Goal: Task Accomplishment & Management: Manage account settings

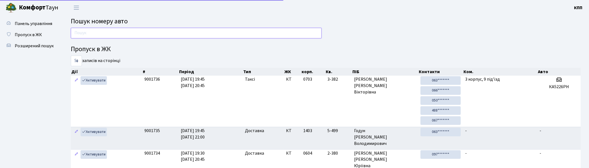
drag, startPoint x: 0, startPoint y: 0, endPoint x: 102, endPoint y: 34, distance: 107.8
click at [102, 34] on input "text" at bounding box center [196, 33] width 251 height 11
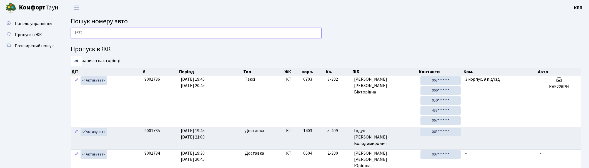
type input "1632"
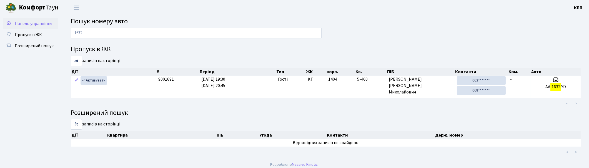
click at [40, 27] on link "Панель управління" at bounding box center [31, 23] width 56 height 11
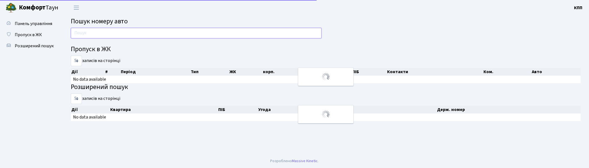
click at [93, 34] on input "text" at bounding box center [196, 33] width 251 height 11
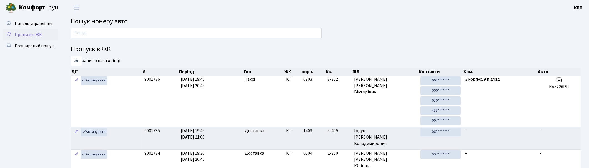
click at [32, 31] on link "Пропуск в ЖК" at bounding box center [31, 34] width 56 height 11
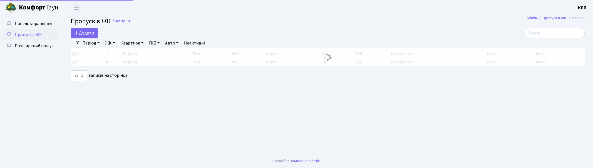
select select "25"
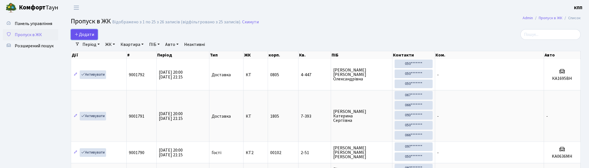
click at [82, 35] on span "Додати" at bounding box center [84, 34] width 20 height 6
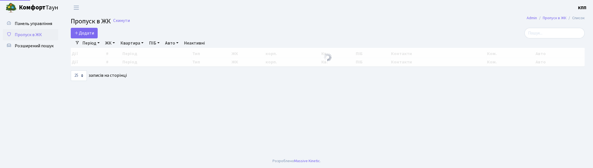
select select "25"
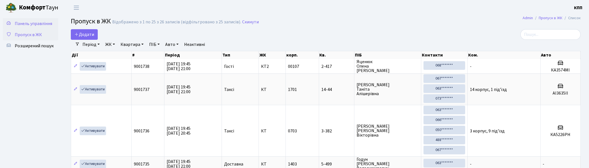
click at [41, 23] on span "Панель управління" at bounding box center [33, 24] width 37 height 6
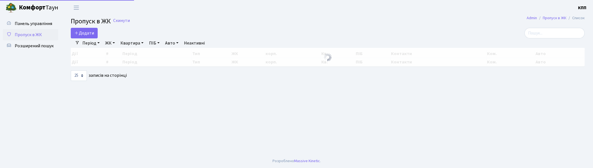
select select "25"
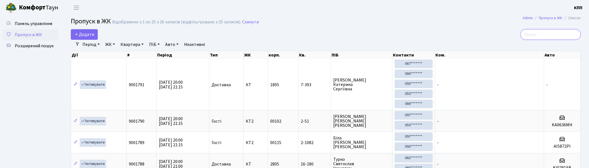
click at [545, 31] on input "search" at bounding box center [550, 34] width 60 height 11
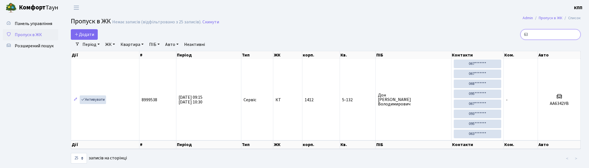
type input "6"
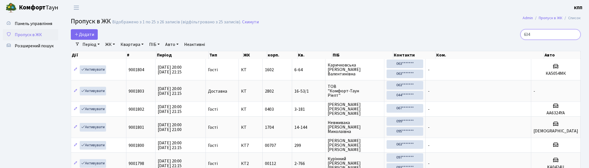
type input "6342"
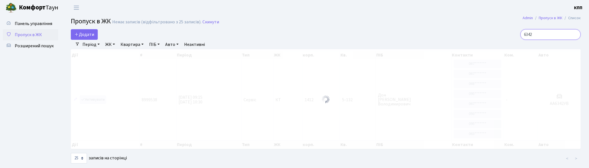
click at [575, 34] on input "6342" at bounding box center [550, 34] width 60 height 11
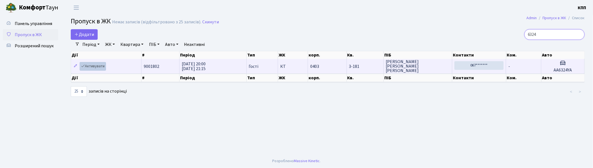
type input "6324"
click at [93, 67] on div "Дії # Період Тип ЖК корп. Кв. ПІБ Контакти Ком. Авто Дії # Період Тип ЖК корп. …" at bounding box center [328, 66] width 523 height 35
click at [96, 66] on link "Активувати" at bounding box center [93, 66] width 26 height 9
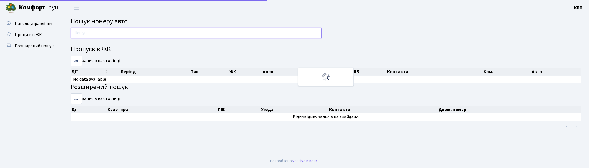
click at [117, 30] on input "text" at bounding box center [196, 33] width 251 height 11
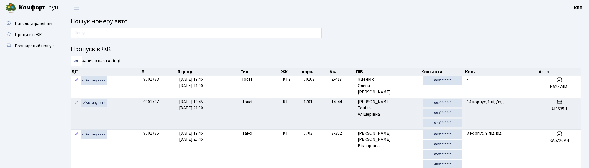
click at [397, 35] on div "Пропуск в ЖК 5 10 25 50 записів на сторінці Дії # Період Тип ЖК корп. Кв. ПІБ К…" at bounding box center [326, 156] width 518 height 257
drag, startPoint x: 300, startPoint y: 33, endPoint x: 371, endPoint y: 34, distance: 70.8
click at [300, 33] on input "text" at bounding box center [196, 33] width 251 height 11
click at [187, 32] on input "text" at bounding box center [196, 33] width 251 height 11
click at [264, 30] on input "text" at bounding box center [196, 33] width 251 height 11
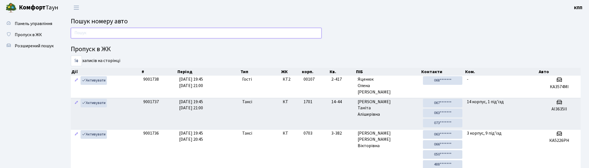
click at [231, 29] on input "text" at bounding box center [196, 33] width 251 height 11
click at [33, 27] on link "Панель управління" at bounding box center [31, 23] width 56 height 11
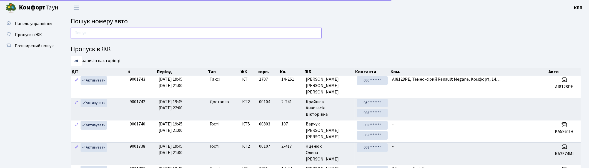
drag, startPoint x: 97, startPoint y: 35, endPoint x: 112, endPoint y: 37, distance: 15.2
click at [97, 35] on input "text" at bounding box center [196, 33] width 251 height 11
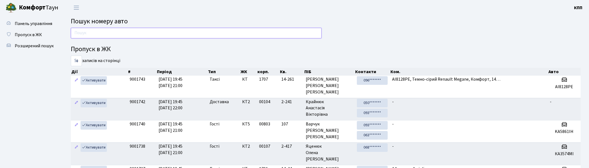
click at [307, 31] on input "text" at bounding box center [196, 33] width 251 height 11
click at [22, 32] on span "Пропуск в ЖК" at bounding box center [28, 35] width 27 height 6
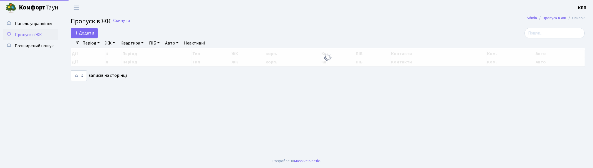
select select "25"
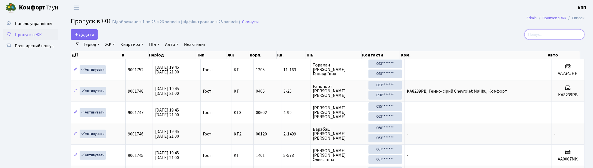
click at [561, 33] on input "search" at bounding box center [555, 34] width 60 height 11
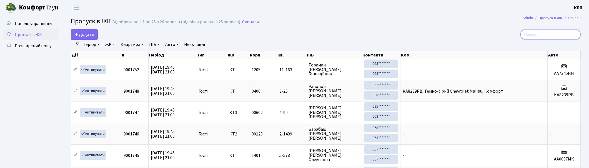
click at [558, 34] on input "search" at bounding box center [550, 34] width 60 height 11
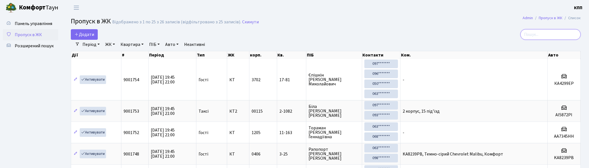
drag, startPoint x: 546, startPoint y: 36, endPoint x: 537, endPoint y: 36, distance: 8.9
click at [546, 36] on input "search" at bounding box center [550, 34] width 60 height 11
click at [553, 34] on input "search" at bounding box center [550, 34] width 60 height 11
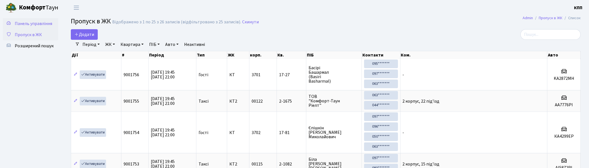
click at [25, 26] on span "Панель управління" at bounding box center [33, 24] width 37 height 6
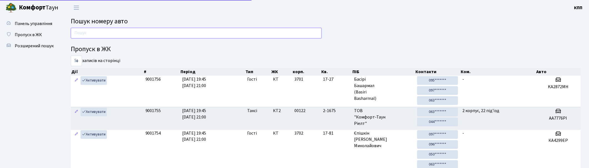
click at [162, 30] on input "text" at bounding box center [196, 33] width 251 height 11
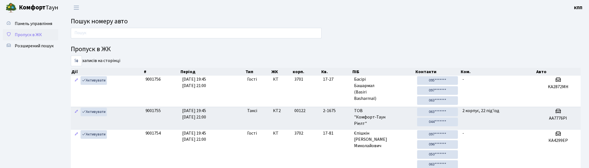
click at [32, 35] on span "Пропуск в ЖК" at bounding box center [28, 35] width 27 height 6
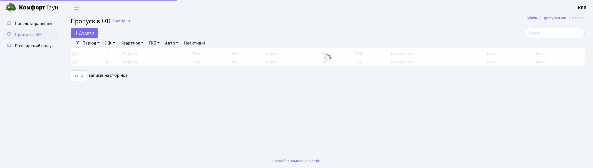
select select "25"
click at [549, 30] on input "search" at bounding box center [555, 33] width 60 height 11
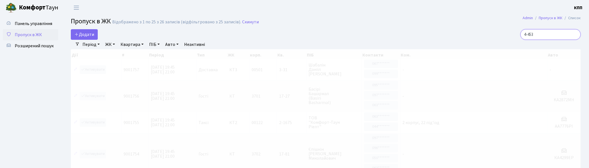
type input "4-453"
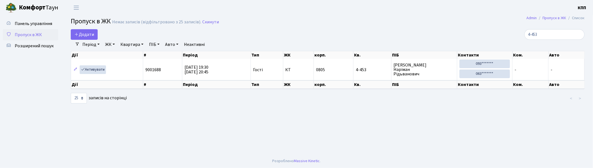
click at [32, 35] on span "Пропуск в ЖК" at bounding box center [28, 35] width 27 height 6
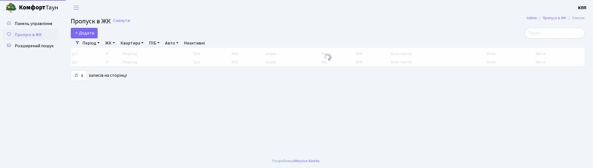
select select "25"
click at [42, 26] on span "Панель управління" at bounding box center [33, 24] width 37 height 6
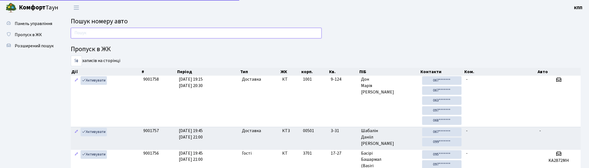
drag, startPoint x: 0, startPoint y: 0, endPoint x: 111, endPoint y: 32, distance: 115.2
click at [109, 33] on input "text" at bounding box center [196, 33] width 251 height 11
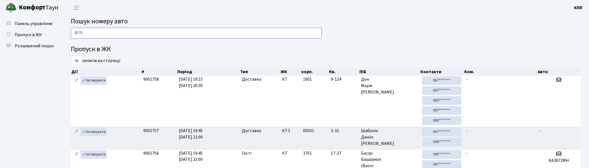
type input "9179"
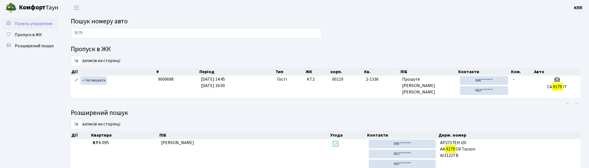
click at [34, 24] on span "Панель управління" at bounding box center [33, 24] width 37 height 6
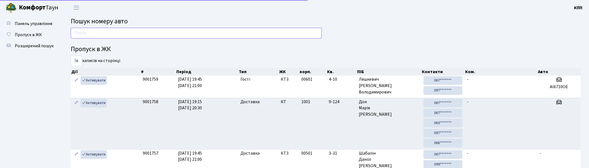
click at [162, 29] on input "text" at bounding box center [196, 33] width 251 height 11
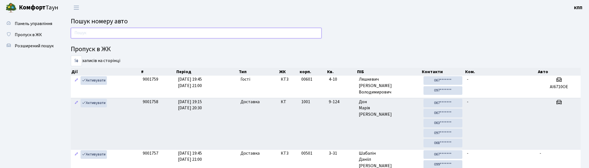
click at [131, 33] on input "text" at bounding box center [196, 33] width 251 height 11
click at [205, 28] on input "text" at bounding box center [196, 33] width 251 height 11
click at [205, 31] on input "text" at bounding box center [196, 33] width 251 height 11
click at [186, 32] on input "text" at bounding box center [196, 33] width 251 height 11
click at [274, 31] on input "text" at bounding box center [196, 33] width 251 height 11
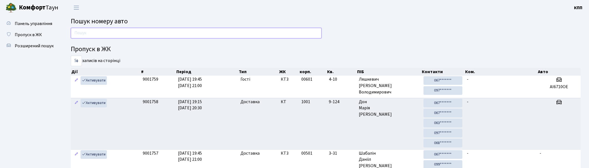
click at [163, 34] on input "text" at bounding box center [196, 33] width 251 height 11
click at [166, 33] on input "text" at bounding box center [196, 33] width 251 height 11
click at [81, 33] on input "text" at bounding box center [196, 33] width 251 height 11
click at [23, 37] on span "Пропуск в ЖК" at bounding box center [28, 35] width 27 height 6
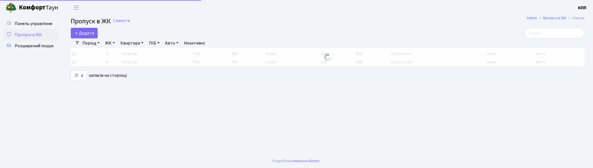
select select "25"
click at [569, 34] on input "search" at bounding box center [555, 33] width 60 height 11
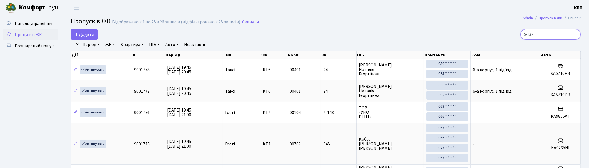
type input "5-132"
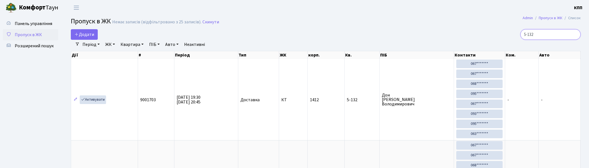
click at [556, 33] on input "5-132" at bounding box center [550, 34] width 60 height 11
click at [28, 32] on span "Пропуск в ЖК" at bounding box center [28, 35] width 27 height 6
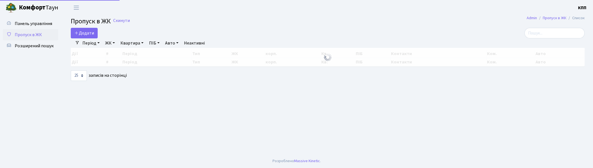
select select "25"
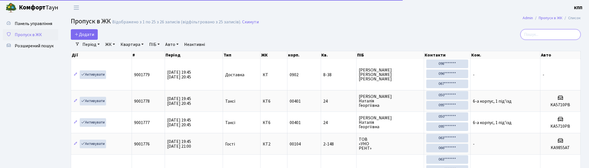
drag, startPoint x: 542, startPoint y: 33, endPoint x: 540, endPoint y: 34, distance: 2.9
click at [542, 33] on input "search" at bounding box center [550, 34] width 60 height 11
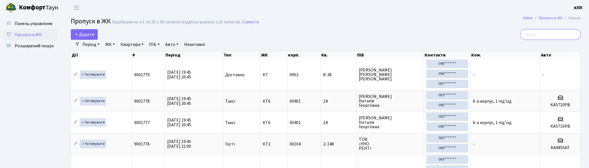
click at [543, 32] on input "search" at bounding box center [550, 34] width 60 height 11
click at [541, 34] on input "search" at bounding box center [550, 34] width 60 height 11
click at [546, 32] on input "search" at bounding box center [550, 34] width 60 height 11
click at [28, 22] on span "Панель управління" at bounding box center [33, 24] width 37 height 6
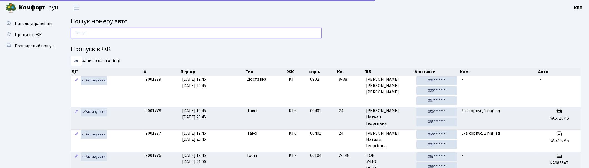
click at [85, 32] on input "text" at bounding box center [196, 33] width 251 height 11
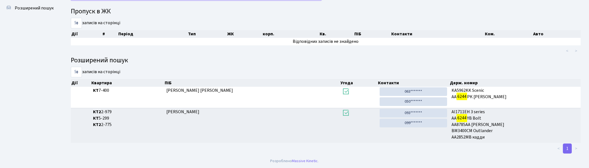
scroll to position [30, 0]
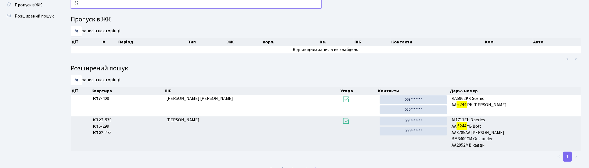
type input "6"
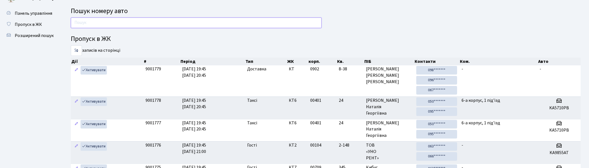
scroll to position [0, 0]
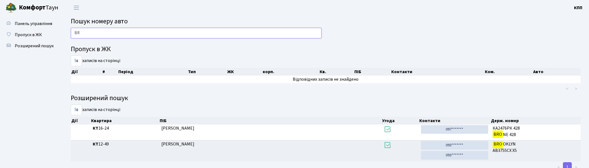
type input "B"
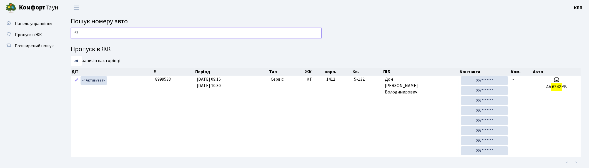
type input "6"
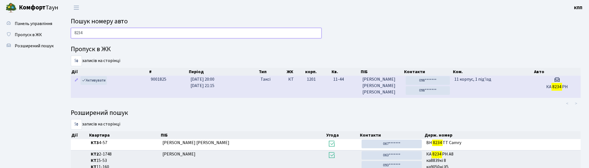
type input "8234"
click at [482, 87] on td "11 корпус, 1 під'їзд" at bounding box center [492, 87] width 81 height 22
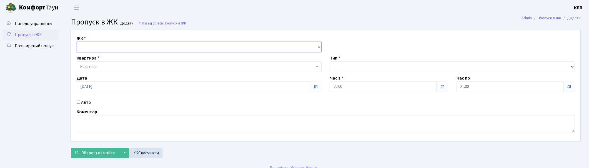
click at [114, 45] on select "- КТ, вул. Регенераторна, 4 КТ2, просп. [STREET_ADDRESS] [STREET_ADDRESS] [PERS…" at bounding box center [199, 47] width 245 height 11
select select "271"
click at [77, 42] on select "- КТ, вул. Регенераторна, 4 КТ2, просп. [STREET_ADDRESS] [STREET_ADDRESS] [PERS…" at bounding box center [199, 47] width 245 height 11
select select
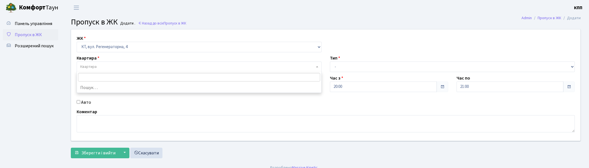
click at [109, 66] on span "Квартира" at bounding box center [197, 67] width 234 height 6
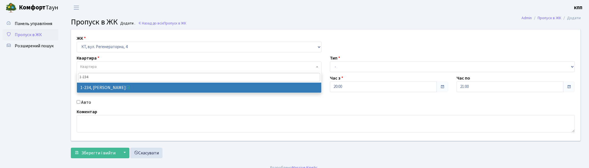
type input "1-234"
select select "234"
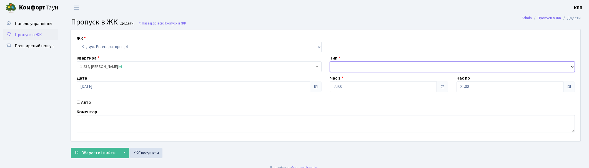
click at [347, 62] on select "- Доставка Таксі Гості Сервіс" at bounding box center [452, 66] width 245 height 11
select select "1"
click at [330, 61] on select "- Доставка Таксі Гості Сервіс" at bounding box center [452, 66] width 245 height 11
click at [99, 153] on span "Зберегти і вийти" at bounding box center [98, 153] width 34 height 6
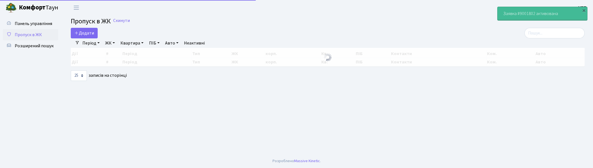
select select "25"
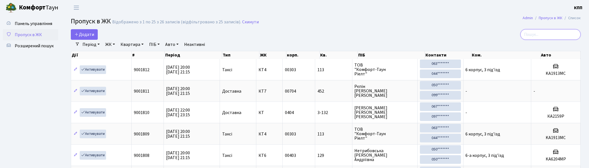
click at [553, 34] on input "search" at bounding box center [550, 34] width 60 height 11
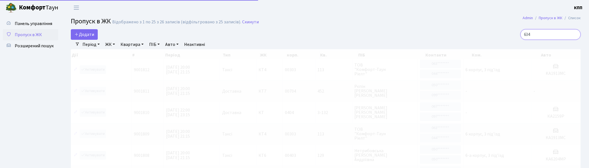
type input "6342"
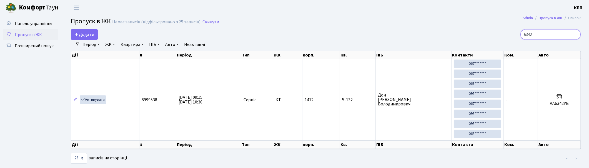
click at [575, 34] on input "6342" at bounding box center [550, 34] width 60 height 11
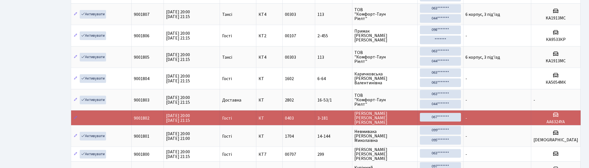
scroll to position [278, 0]
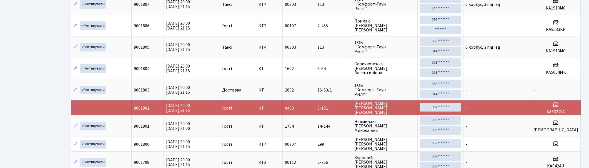
click at [500, 108] on td "-" at bounding box center [497, 107] width 68 height 15
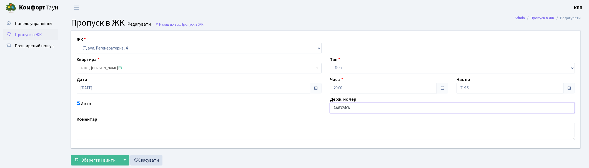
click at [355, 107] on input "AA6324YA" at bounding box center [452, 107] width 245 height 11
type input "AA6342YA"
click at [97, 158] on span "Зберегти і вийти" at bounding box center [98, 160] width 34 height 6
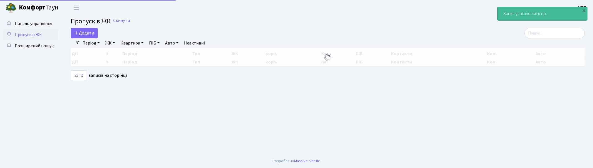
select select "25"
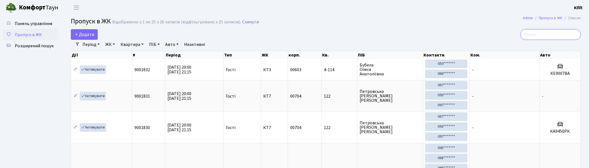
click at [541, 33] on input "search" at bounding box center [550, 34] width 60 height 11
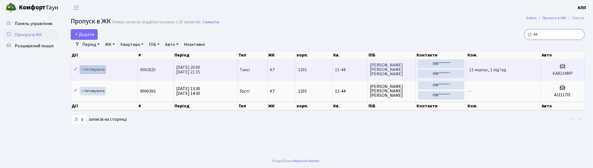
type input "11-44"
click at [93, 69] on link "Активувати" at bounding box center [93, 69] width 26 height 9
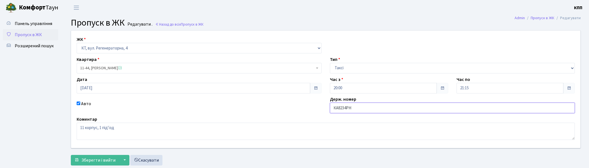
click at [390, 107] on input "КА8234РН" at bounding box center [452, 107] width 245 height 11
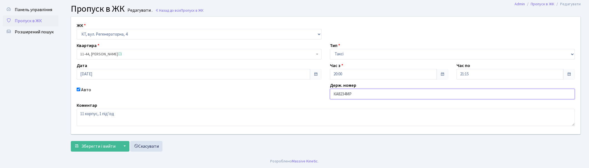
scroll to position [14, 0]
type input "КА8234МР"
click at [92, 146] on span "Зберегти і вийти" at bounding box center [98, 146] width 34 height 6
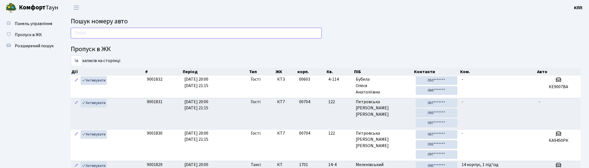
click at [88, 33] on input "text" at bounding box center [196, 33] width 251 height 11
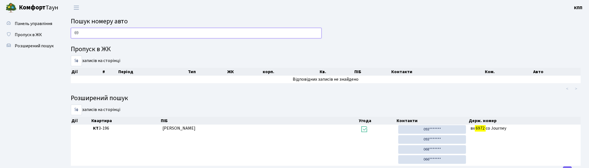
type input "6"
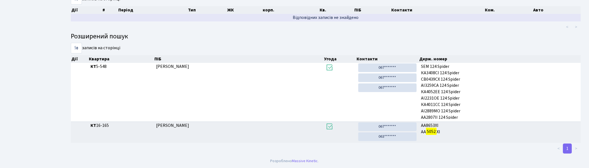
scroll to position [30, 0]
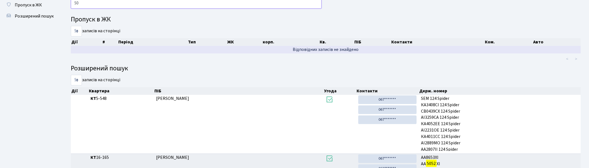
type input "5"
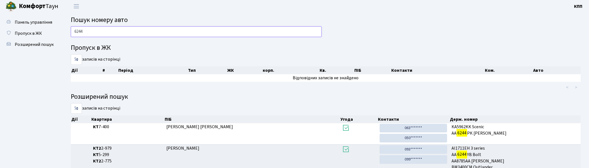
scroll to position [0, 0]
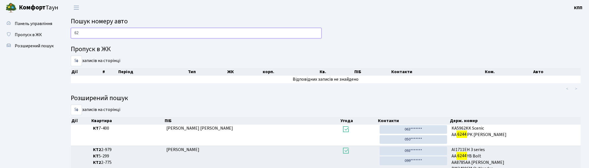
type input "6"
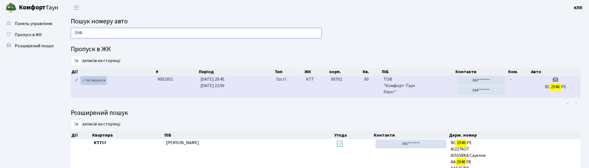
type input "2946"
click at [90, 80] on link "Активувати" at bounding box center [94, 80] width 26 height 9
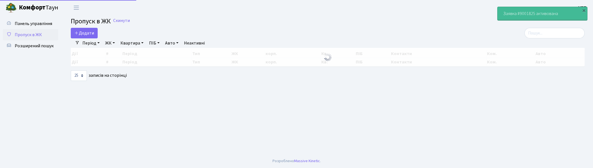
select select "25"
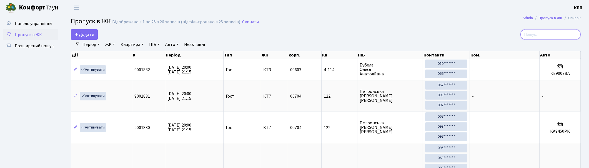
click at [548, 34] on input "search" at bounding box center [550, 34] width 60 height 11
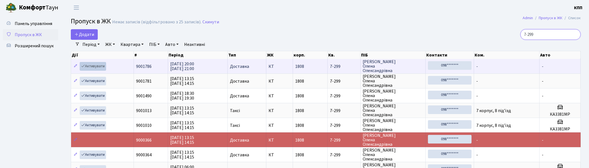
type input "7-299"
click at [92, 65] on link "Активувати" at bounding box center [93, 66] width 26 height 9
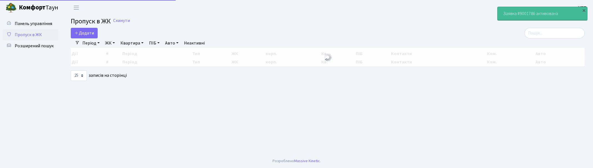
select select "25"
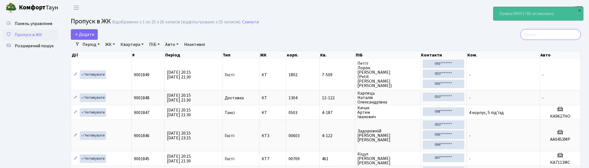
click at [577, 33] on input "search" at bounding box center [550, 34] width 60 height 11
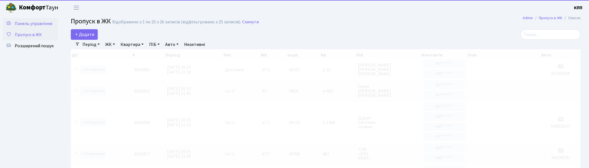
click at [28, 23] on span "Панель управління" at bounding box center [33, 24] width 37 height 6
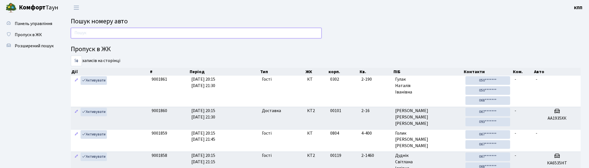
click at [99, 32] on input "text" at bounding box center [196, 33] width 251 height 11
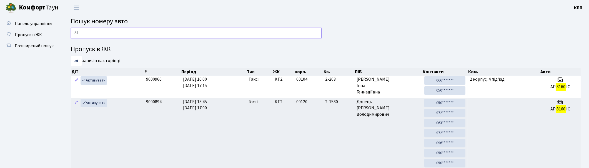
type input "8"
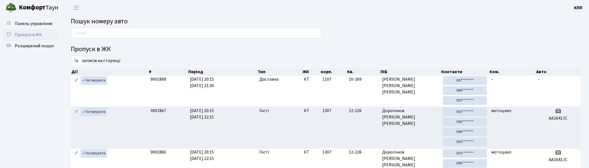
click at [28, 34] on span "Пропуск в ЖК" at bounding box center [28, 35] width 27 height 6
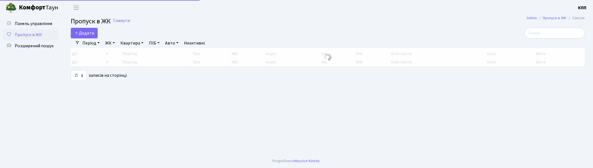
select select "25"
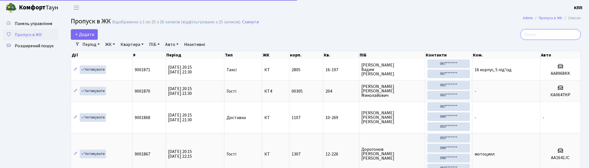
click at [550, 34] on input "search" at bounding box center [550, 34] width 60 height 11
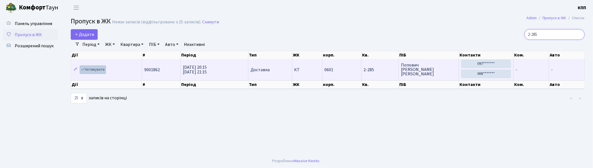
type input "2-285"
click at [94, 69] on link "Активувати" at bounding box center [93, 69] width 26 height 9
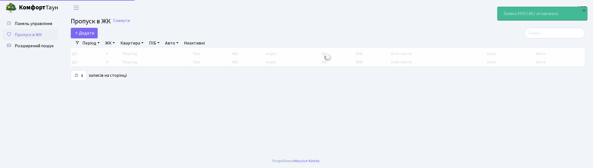
select select "25"
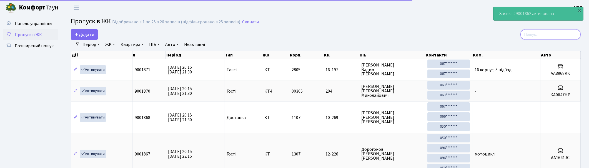
click at [562, 34] on input "search" at bounding box center [550, 34] width 60 height 11
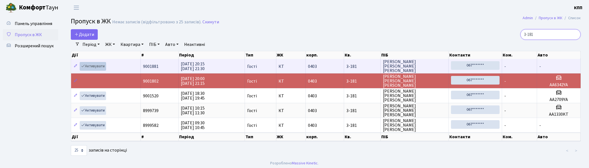
type input "3-181"
click at [90, 66] on link "Активувати" at bounding box center [93, 66] width 26 height 9
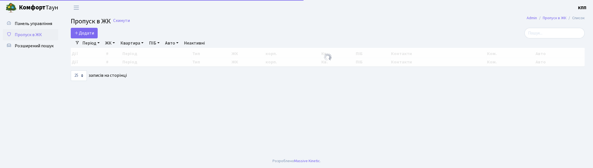
select select "25"
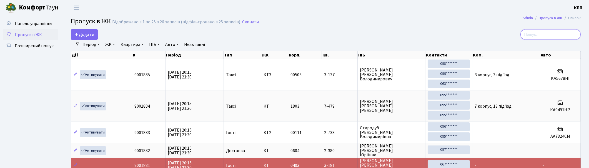
click at [552, 34] on input "search" at bounding box center [550, 34] width 60 height 11
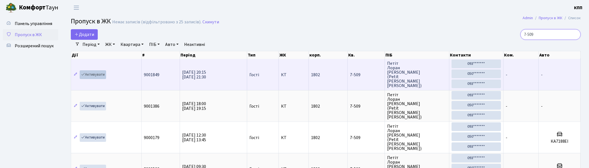
type input "7-509"
click at [97, 72] on link "Активувати" at bounding box center [93, 74] width 26 height 9
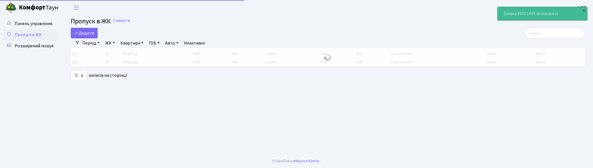
select select "25"
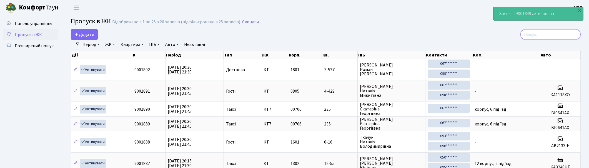
click at [564, 33] on input "search" at bounding box center [550, 34] width 60 height 11
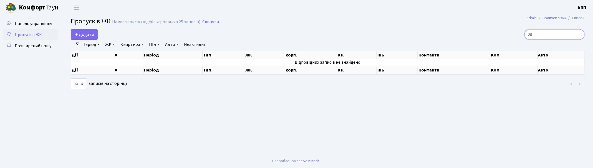
type input "2"
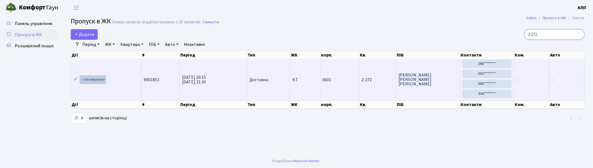
type input "2-272"
click at [97, 80] on link "Активувати" at bounding box center [93, 79] width 26 height 9
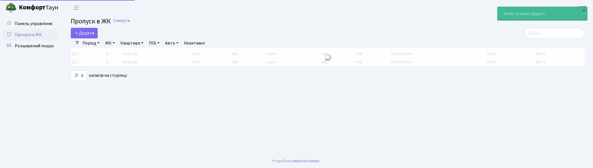
select select "25"
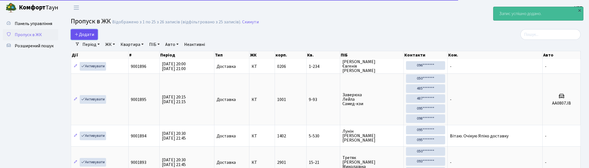
click at [85, 31] on span "Додати" at bounding box center [84, 34] width 20 height 6
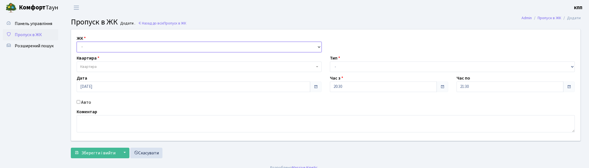
click at [117, 46] on select "- КТ, вул. Регенераторна, 4 КТ2, просп. [STREET_ADDRESS] [STREET_ADDRESS] [PERS…" at bounding box center [199, 47] width 245 height 11
select select "271"
click at [77, 42] on select "- КТ, вул. Регенераторна, 4 КТ2, просп. [STREET_ADDRESS] [STREET_ADDRESS] [PERS…" at bounding box center [199, 47] width 245 height 11
select select
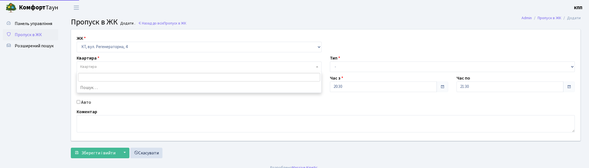
click at [112, 65] on span "Квартира" at bounding box center [197, 67] width 234 height 6
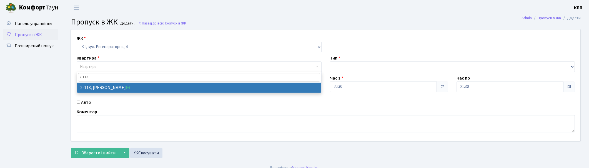
type input "2-113"
select select "603"
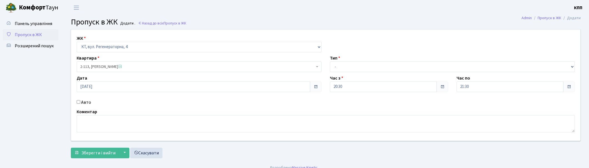
click at [22, 33] on span "Пропуск в ЖК" at bounding box center [28, 35] width 27 height 6
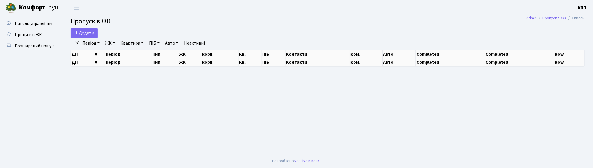
select select "25"
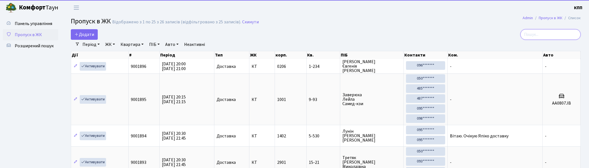
click at [558, 34] on input "search" at bounding box center [550, 34] width 60 height 11
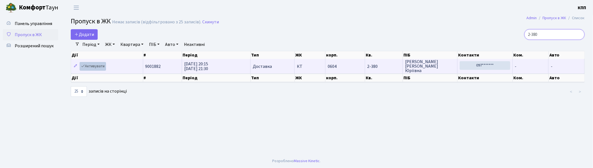
type input "2-380"
click at [92, 66] on link "Активувати" at bounding box center [93, 66] width 26 height 9
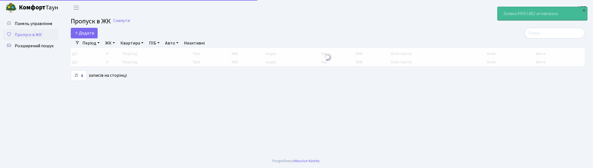
select select "25"
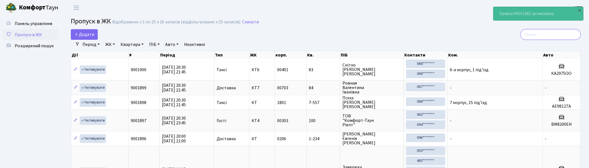
click at [552, 34] on input "search" at bounding box center [550, 34] width 60 height 11
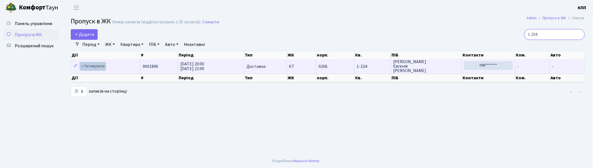
type input "1-234"
click at [96, 65] on link "Активувати" at bounding box center [93, 66] width 26 height 9
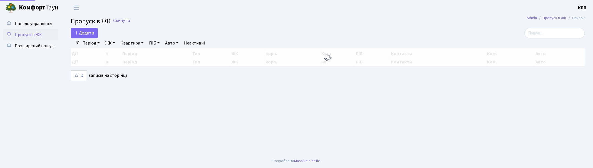
select select "25"
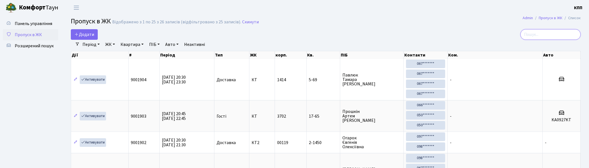
click at [572, 33] on input "search" at bounding box center [550, 34] width 60 height 11
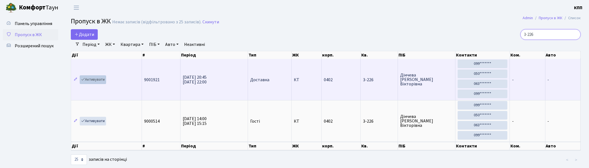
type input "3-226"
click at [94, 78] on link "Активувати" at bounding box center [93, 79] width 26 height 9
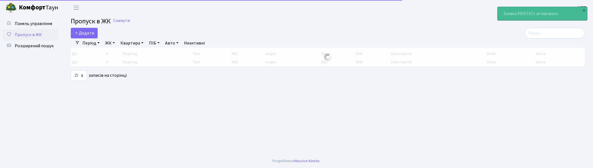
select select "25"
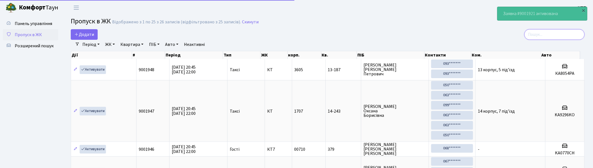
click at [561, 32] on input "search" at bounding box center [555, 34] width 60 height 11
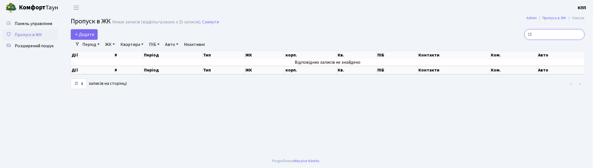
type input "1"
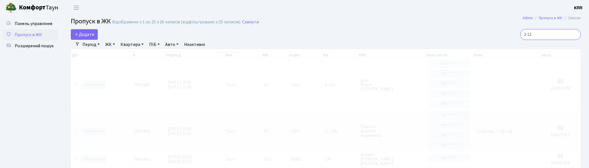
type input "2-120"
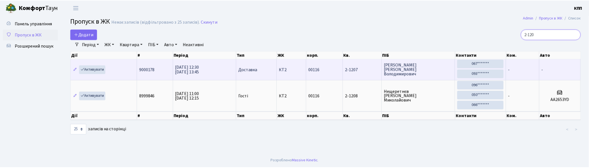
scroll to position [1, 0]
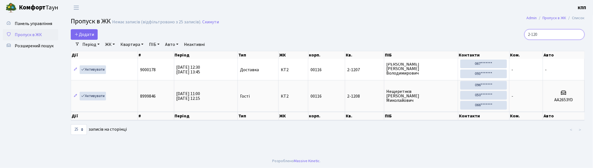
click at [579, 34] on input "2-120" at bounding box center [555, 34] width 60 height 11
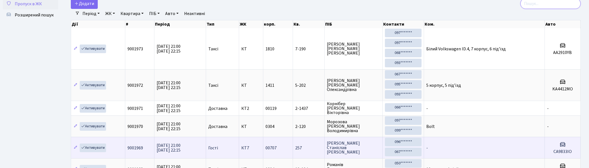
scroll to position [62, 0]
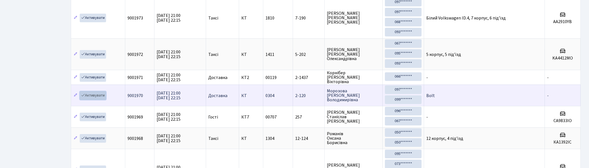
click at [91, 96] on link "Активувати" at bounding box center [93, 95] width 26 height 9
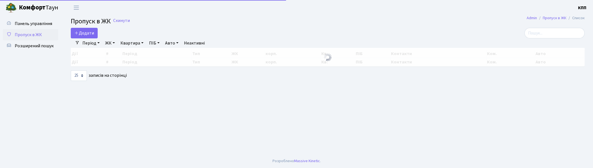
select select "25"
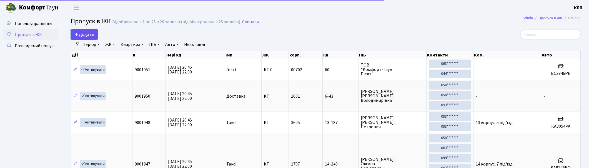
click at [88, 31] on span "Додати" at bounding box center [84, 34] width 20 height 6
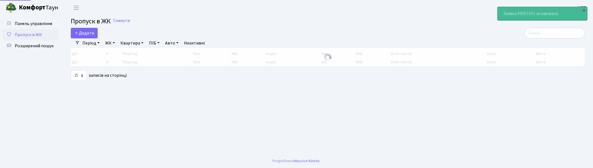
select select "25"
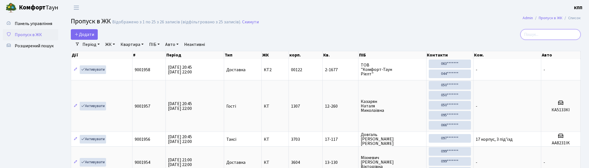
click at [568, 32] on input "search" at bounding box center [550, 34] width 60 height 11
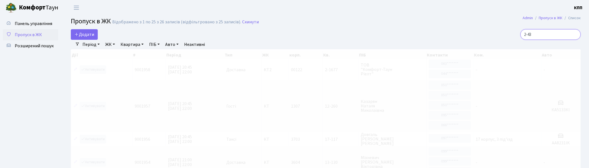
type input "2-436"
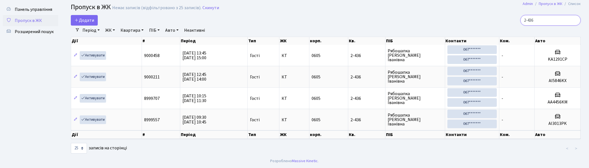
scroll to position [1, 0]
click at [575, 20] on input "2-436" at bounding box center [550, 20] width 60 height 11
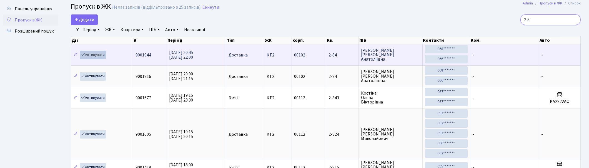
type input "2-8"
click at [95, 54] on link "Активувати" at bounding box center [93, 55] width 26 height 9
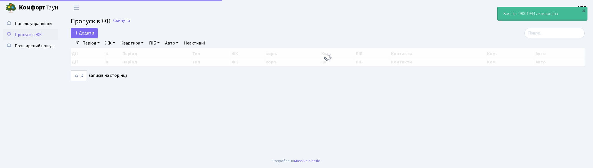
select select "25"
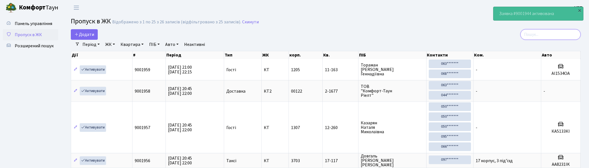
click at [574, 34] on input "search" at bounding box center [550, 34] width 60 height 11
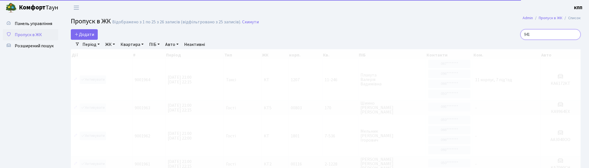
type input "9417"
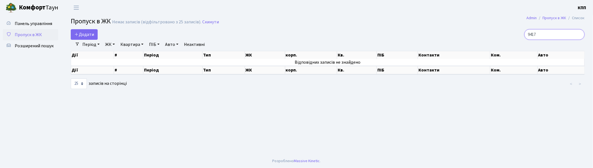
click at [580, 34] on input "9417" at bounding box center [555, 34] width 60 height 11
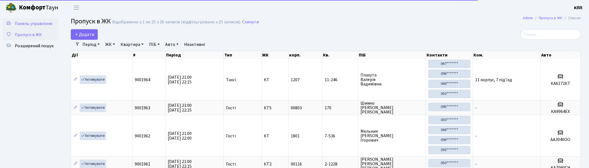
click at [27, 21] on span "Панель управління" at bounding box center [33, 24] width 37 height 6
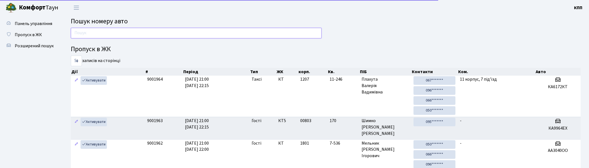
click at [91, 33] on input "text" at bounding box center [196, 33] width 251 height 11
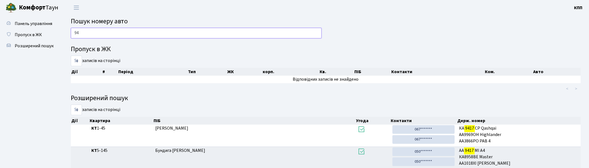
type input "9"
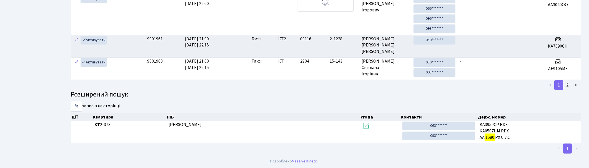
scroll to position [4, 0]
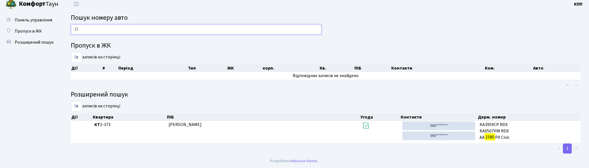
type input "1"
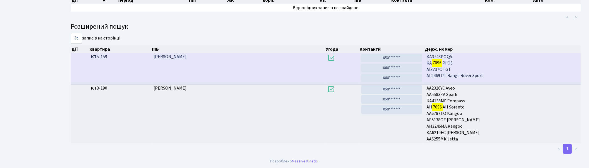
scroll to position [30, 0]
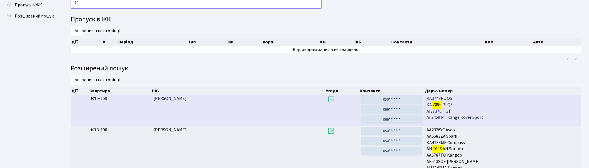
type input "7"
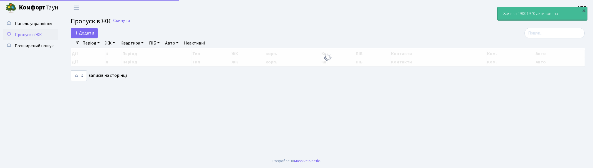
select select "25"
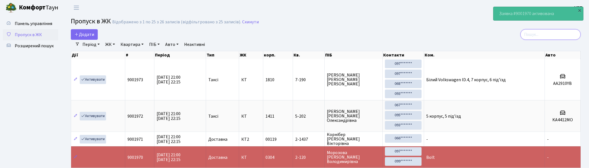
click at [565, 34] on input "search" at bounding box center [550, 34] width 60 height 11
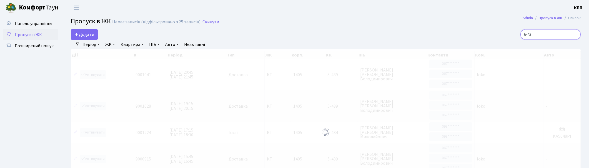
click at [566, 34] on input "6-43" at bounding box center [550, 34] width 60 height 11
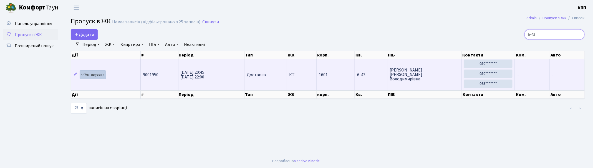
type input "6-43"
click at [92, 73] on link "Активувати" at bounding box center [93, 74] width 26 height 9
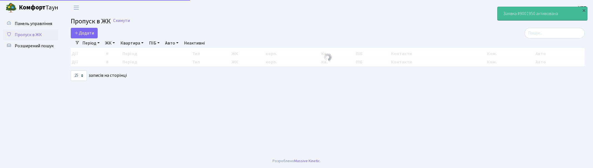
select select "25"
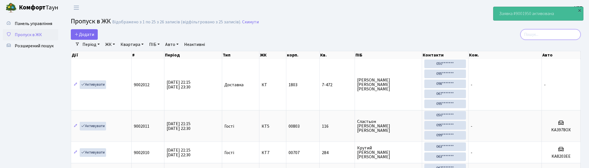
click at [555, 34] on input "search" at bounding box center [550, 34] width 60 height 11
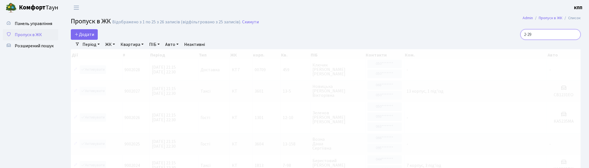
type input "2-299"
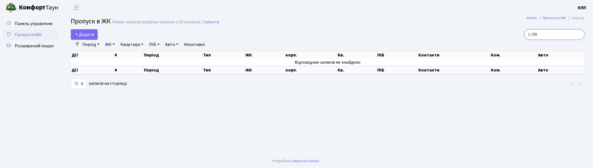
click at [579, 34] on input "2-299" at bounding box center [555, 34] width 60 height 11
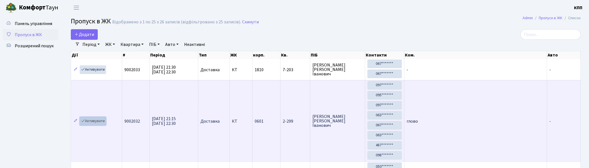
click at [90, 122] on link "Активувати" at bounding box center [93, 121] width 26 height 9
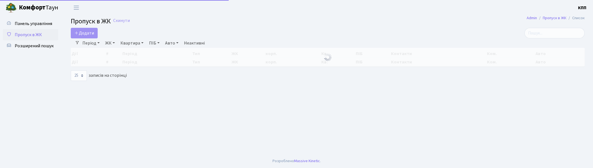
select select "25"
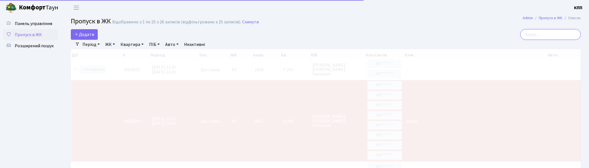
click at [572, 36] on input "search" at bounding box center [550, 34] width 60 height 11
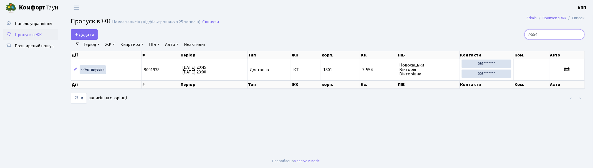
type input "7-554"
click at [96, 70] on link "Активувати" at bounding box center [93, 69] width 26 height 9
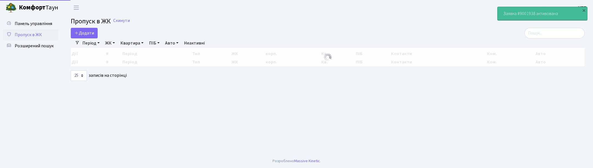
select select "25"
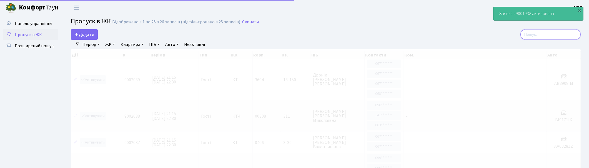
click at [564, 36] on input "search" at bounding box center [550, 34] width 60 height 11
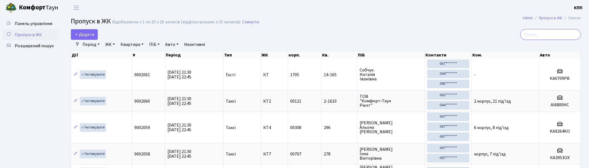
click at [570, 32] on input "search" at bounding box center [550, 34] width 60 height 11
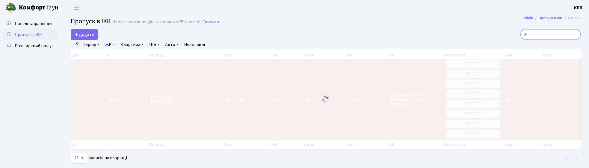
type input "2"
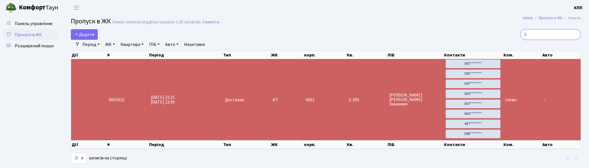
type input "2"
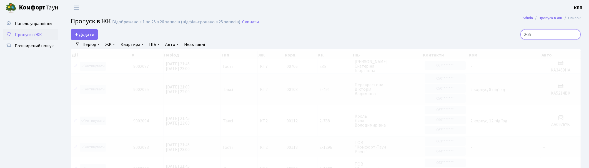
type input "2-299"
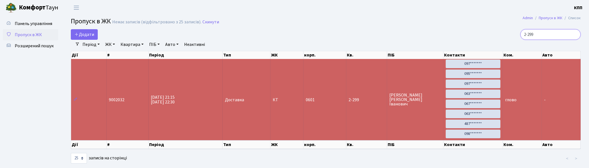
click at [575, 34] on input "2-299" at bounding box center [550, 34] width 60 height 11
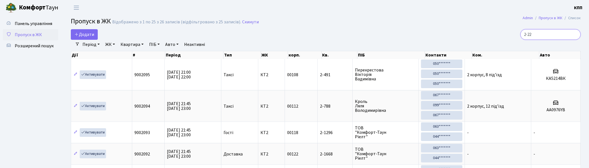
type input "2-229"
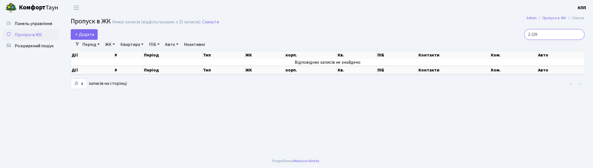
click at [579, 34] on input "2-229" at bounding box center [555, 34] width 60 height 11
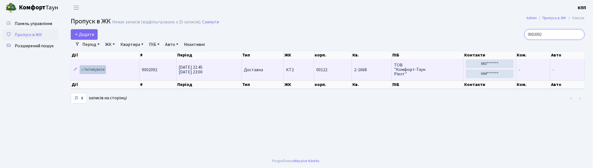
type input "9002092"
click at [92, 71] on link "Активувати" at bounding box center [93, 69] width 26 height 9
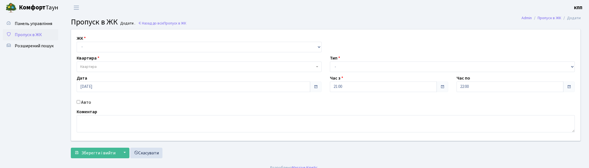
click at [78, 102] on input "Авто" at bounding box center [79, 102] width 4 height 4
checkbox input "true"
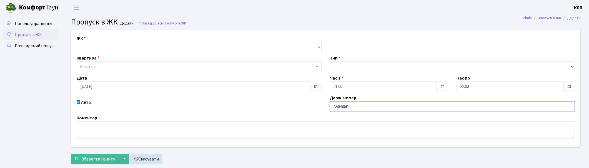
type input "АА8486КІ"
click at [108, 46] on select "- КТ, вул. Регенераторна, 4 КТ2, просп. [STREET_ADDRESS] [STREET_ADDRESS] [PERS…" at bounding box center [199, 47] width 245 height 11
select select "271"
click at [77, 42] on select "- КТ, вул. Регенераторна, 4 КТ2, просп. [STREET_ADDRESS] [STREET_ADDRESS] [PERS…" at bounding box center [199, 47] width 245 height 11
select select
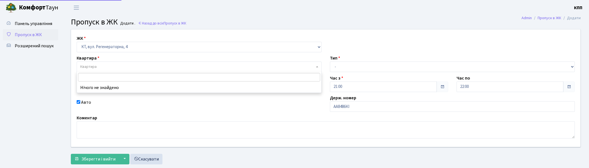
click at [107, 64] on span "Квартира" at bounding box center [197, 67] width 234 height 6
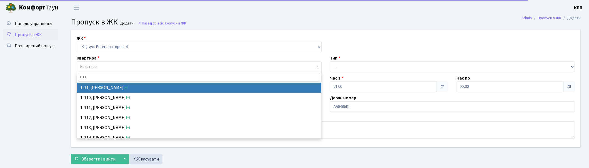
type input "1-11"
select select "11"
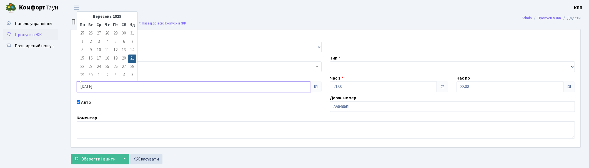
click at [105, 87] on input "[DATE]" at bounding box center [194, 86] width 234 height 11
click at [81, 67] on td "22" at bounding box center [82, 67] width 8 height 8
type input "22.09.2025"
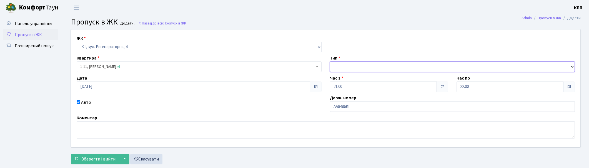
click at [346, 66] on select "- Доставка Таксі Гості Сервіс" at bounding box center [452, 66] width 245 height 11
select select "2"
click at [330, 61] on select "- Доставка Таксі Гості Сервіс" at bounding box center [452, 66] width 245 height 11
click at [349, 86] on input "21:00" at bounding box center [383, 86] width 107 height 11
click at [345, 46] on span "21" at bounding box center [345, 45] width 15 height 15
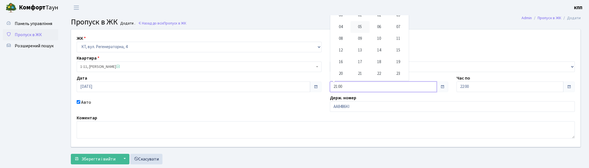
click at [359, 26] on td "05" at bounding box center [359, 27] width 19 height 12
type input "05:00"
click at [471, 87] on input "22:00" at bounding box center [509, 86] width 107 height 11
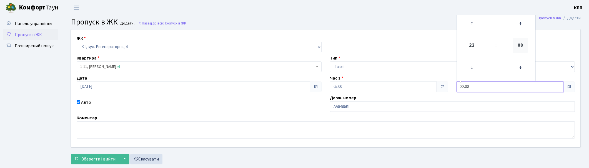
click at [521, 46] on span "00" at bounding box center [520, 45] width 15 height 15
click at [467, 69] on td "00" at bounding box center [467, 69] width 19 height 19
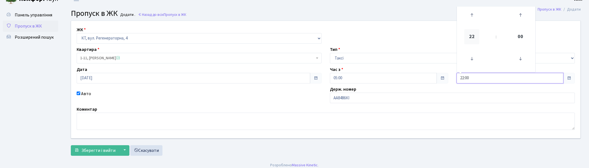
scroll to position [13, 0]
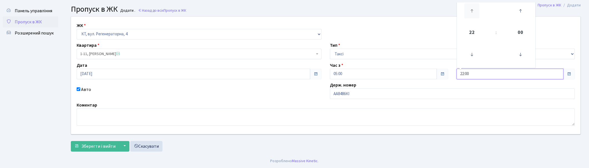
click at [472, 12] on icon at bounding box center [471, 10] width 15 height 15
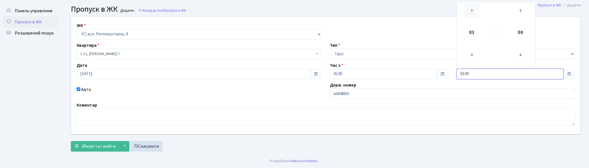
click at [472, 12] on icon at bounding box center [471, 10] width 15 height 15
type input "06:00"
click at [98, 145] on span "Зберегти і вийти" at bounding box center [98, 146] width 34 height 6
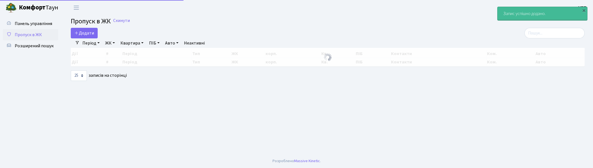
select select "25"
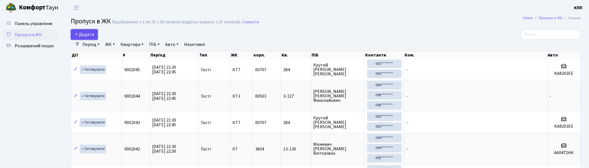
click at [84, 36] on span "Додати" at bounding box center [84, 34] width 20 height 6
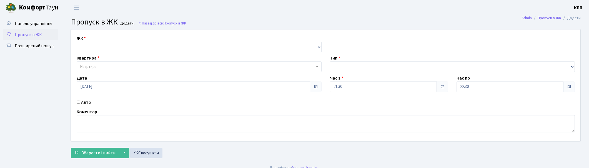
click at [79, 101] on input "Авто" at bounding box center [79, 102] width 4 height 4
checkbox input "true"
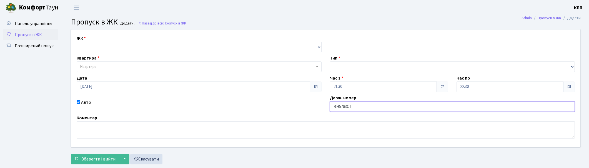
type input "ВН5783ОІ"
click at [356, 66] on select "- Доставка Таксі Гості Сервіс" at bounding box center [452, 66] width 245 height 11
select select "2"
click at [330, 61] on select "- Доставка Таксі Гості Сервіс" at bounding box center [452, 66] width 245 height 11
click at [90, 44] on select "- КТ, вул. Регенераторна, 4 КТ2, просп. Соборності, 17 КТ3, вул. Березнева, 16 …" at bounding box center [199, 47] width 245 height 11
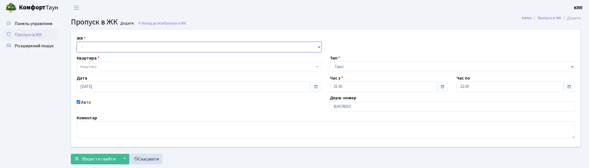
select select "271"
click at [77, 42] on select "- КТ, вул. Регенераторна, 4 КТ2, просп. Соборності, 17 КТ3, вул. Березнева, 16 …" at bounding box center [199, 47] width 245 height 11
select select
click at [107, 66] on span "Квартира" at bounding box center [197, 67] width 234 height 6
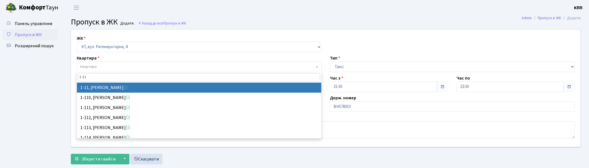
type input "1-11"
select select "11"
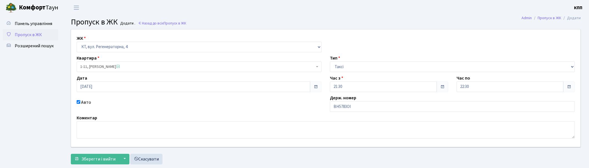
scroll to position [13, 0]
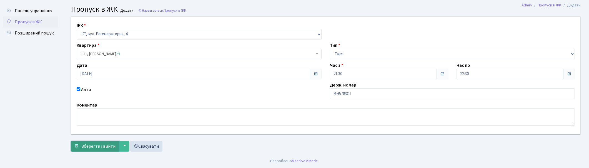
click at [94, 145] on span "Зберегти і вийти" at bounding box center [98, 146] width 34 height 6
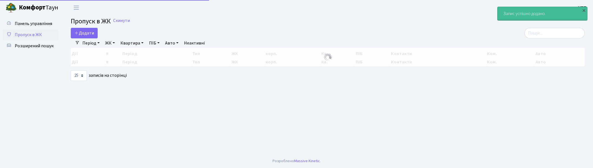
select select "25"
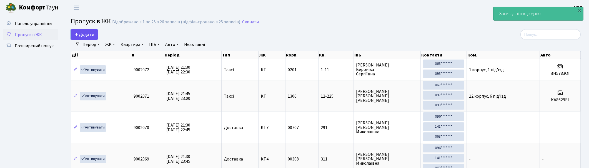
click at [87, 34] on span "Додати" at bounding box center [84, 34] width 20 height 6
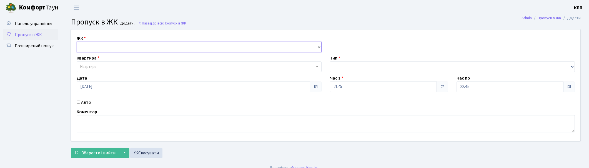
click at [134, 47] on select "- КТ, вул. Регенераторна, 4 КТ2, просп. [STREET_ADDRESS] [STREET_ADDRESS] [PERS…" at bounding box center [199, 47] width 245 height 11
select select "271"
click at [77, 42] on select "- КТ, вул. Регенераторна, 4 КТ2, просп. [STREET_ADDRESS] [STREET_ADDRESS] [PERS…" at bounding box center [199, 47] width 245 height 11
select select
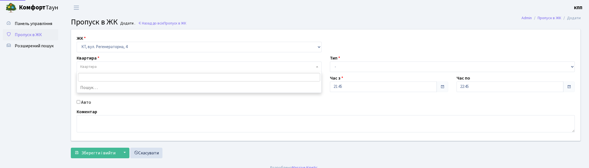
click at [134, 69] on span "Квартира" at bounding box center [197, 67] width 234 height 6
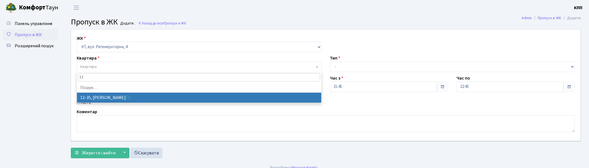
type input "1"
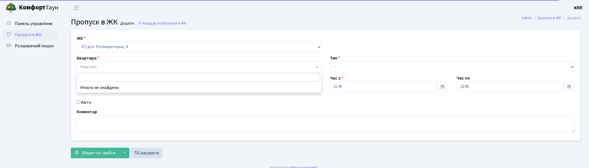
click at [33, 34] on span "Пропуск в ЖК" at bounding box center [28, 35] width 27 height 6
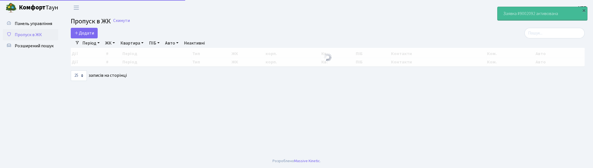
select select "25"
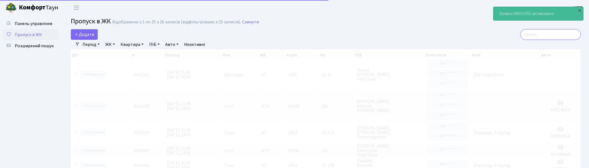
click at [561, 35] on input "search" at bounding box center [550, 34] width 60 height 11
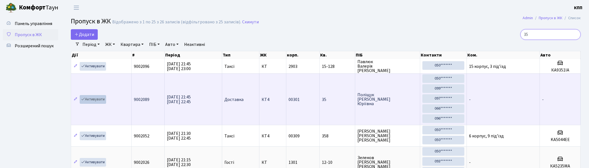
type input "35"
click at [93, 99] on link "Активувати" at bounding box center [93, 99] width 26 height 9
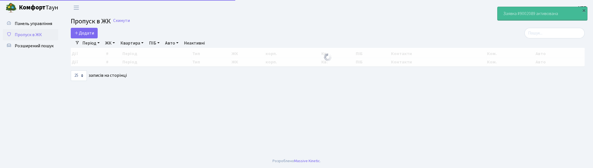
select select "25"
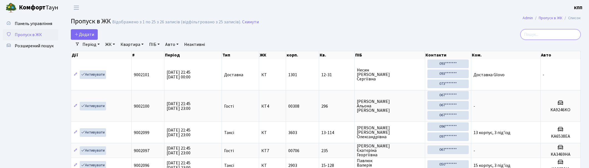
click at [551, 35] on input "search" at bounding box center [550, 34] width 60 height 11
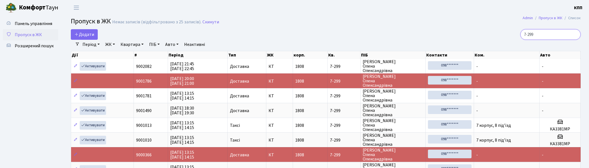
type input "7-299"
click at [94, 67] on link "Активувати" at bounding box center [93, 66] width 26 height 9
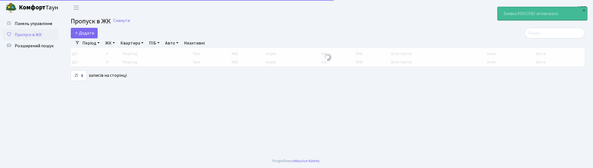
select select "25"
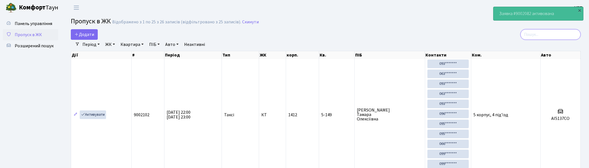
click at [567, 33] on input "search" at bounding box center [550, 34] width 60 height 11
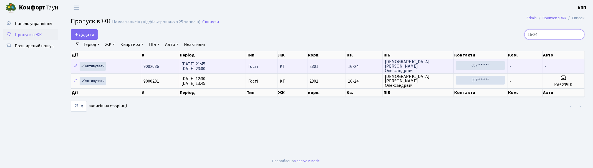
type input "16-24"
click at [537, 65] on td "-" at bounding box center [525, 66] width 35 height 14
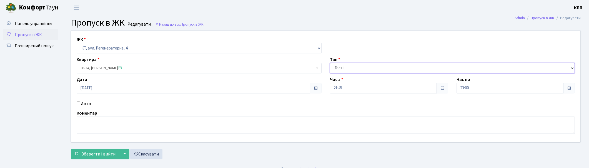
click at [359, 68] on select "- Доставка Таксі Гості Сервіс" at bounding box center [452, 68] width 245 height 11
select select "1"
click at [330, 63] on select "- Доставка Таксі Гості Сервіс" at bounding box center [452, 68] width 245 height 11
click at [96, 154] on span "Зберегти і вийти" at bounding box center [98, 154] width 34 height 6
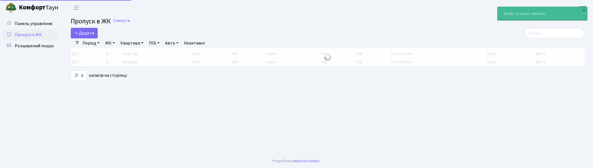
select select "25"
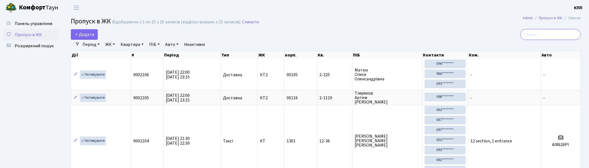
click at [537, 35] on input "search" at bounding box center [550, 34] width 60 height 11
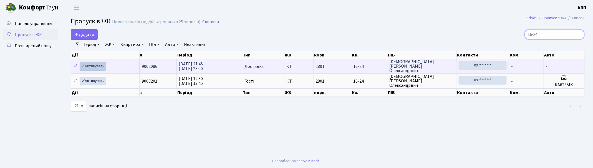
type input "16-24"
click at [96, 66] on link "Активувати" at bounding box center [93, 66] width 26 height 9
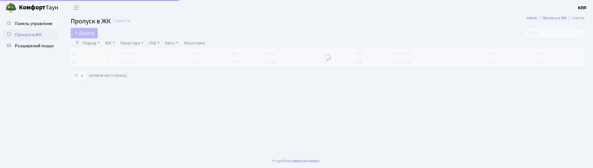
select select "25"
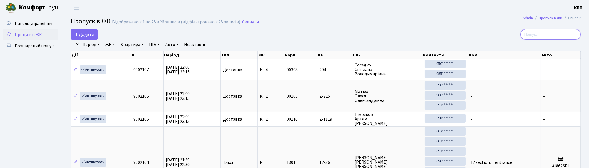
click at [578, 33] on input "search" at bounding box center [550, 34] width 60 height 11
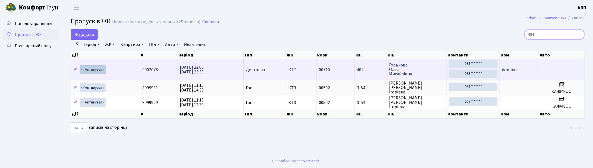
type input "404"
click at [94, 68] on link "Активувати" at bounding box center [93, 69] width 26 height 9
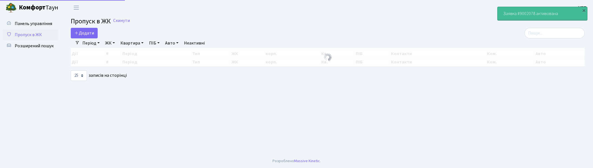
select select "25"
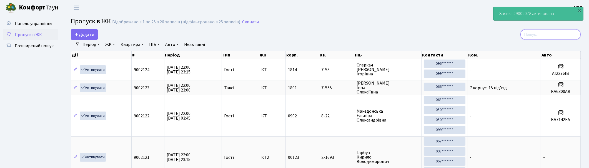
click at [558, 32] on input "search" at bounding box center [550, 34] width 60 height 11
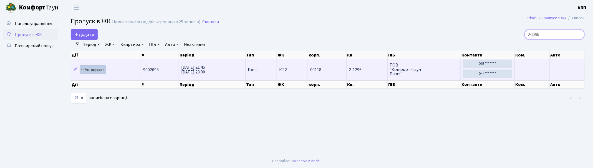
type input "2-1296"
click at [92, 69] on link "Активувати" at bounding box center [93, 69] width 26 height 9
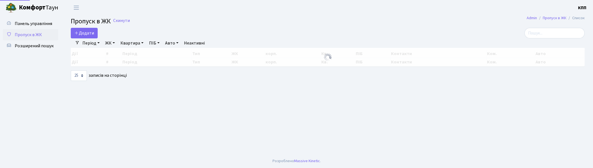
select select "25"
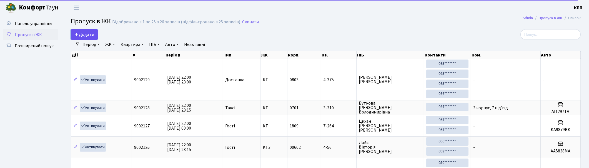
click at [85, 32] on span "Додати" at bounding box center [84, 34] width 20 height 6
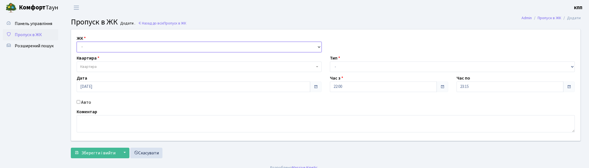
click at [101, 46] on select "- КТ, вул. Регенераторна, 4 КТ2, просп. [STREET_ADDRESS] [STREET_ADDRESS] [PERS…" at bounding box center [199, 47] width 245 height 11
select select "271"
click at [77, 42] on select "- КТ, вул. Регенераторна, 4 КТ2, просп. [STREET_ADDRESS] [STREET_ADDRESS] [PERS…" at bounding box center [199, 47] width 245 height 11
select select
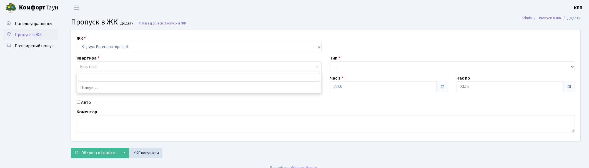
click at [101, 65] on span "Квартира" at bounding box center [197, 67] width 234 height 6
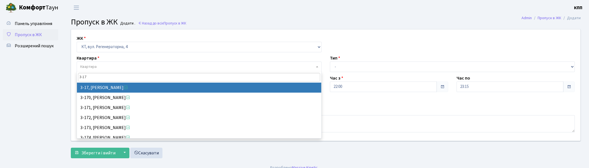
type input "3-17"
select select "988"
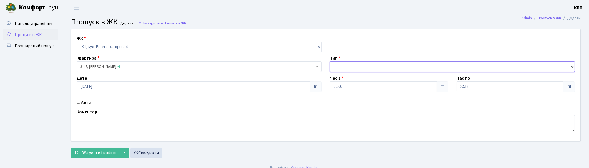
click at [343, 62] on select "- Доставка Таксі Гості Сервіс" at bounding box center [452, 66] width 245 height 11
select select "1"
click at [330, 61] on select "- Доставка Таксі Гості Сервіс" at bounding box center [452, 66] width 245 height 11
click at [86, 150] on span "Зберегти і вийти" at bounding box center [98, 153] width 34 height 6
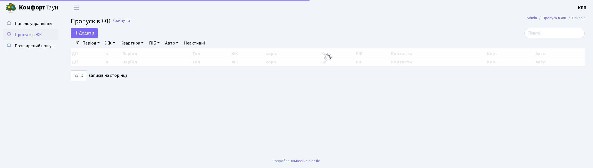
select select "25"
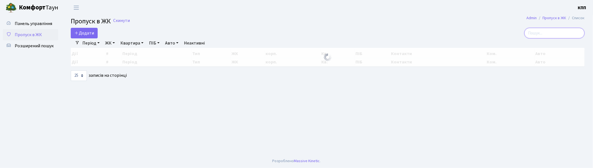
click at [557, 34] on input "search" at bounding box center [555, 33] width 60 height 11
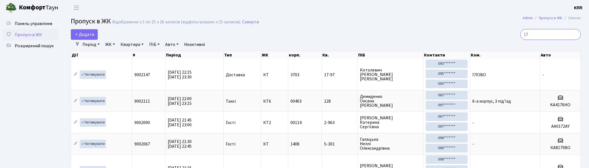
type input "1"
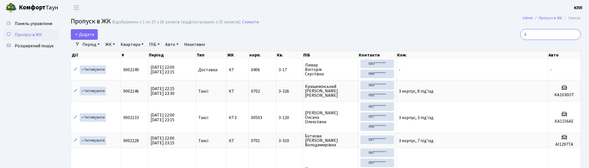
type input "3"
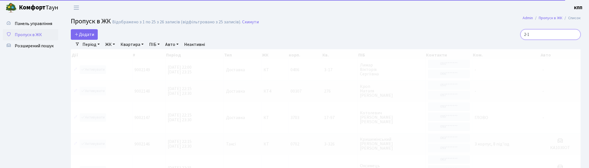
type input "2-17"
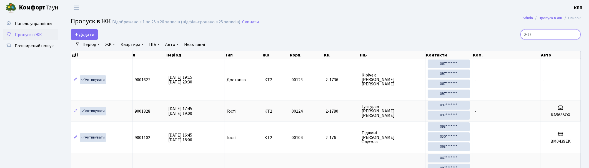
click at [575, 32] on input "2-17" at bounding box center [550, 34] width 60 height 11
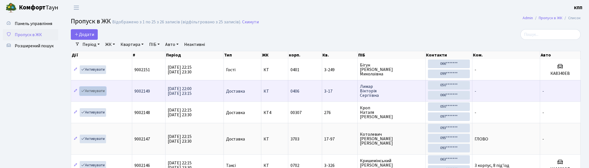
click at [95, 91] on link "Активувати" at bounding box center [93, 91] width 26 height 9
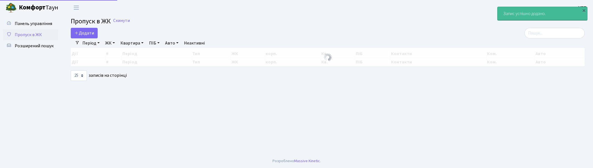
select select "25"
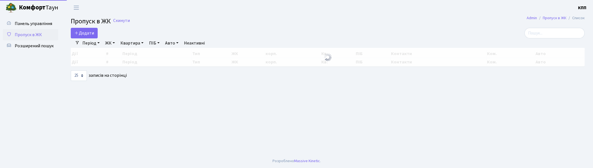
select select "25"
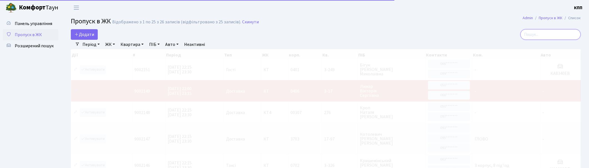
click at [570, 34] on input "search" at bounding box center [550, 34] width 60 height 11
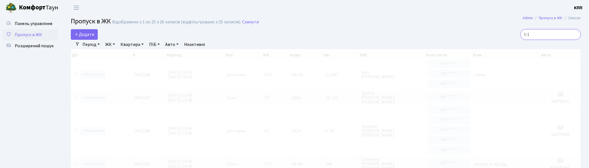
type input "1-11"
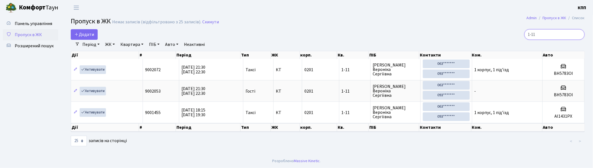
click at [580, 34] on input "1-11" at bounding box center [555, 34] width 60 height 11
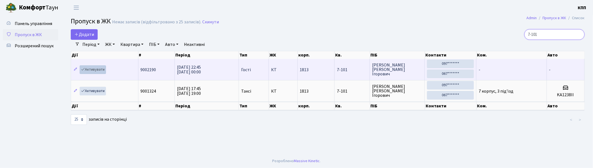
type input "7-101"
click at [94, 70] on link "Активувати" at bounding box center [93, 69] width 26 height 9
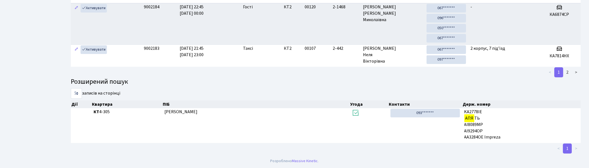
scroll to position [16, 0]
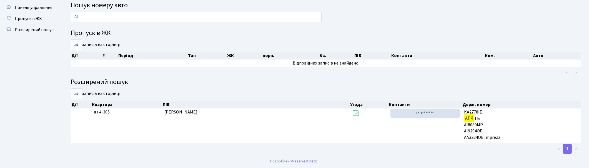
type input "А"
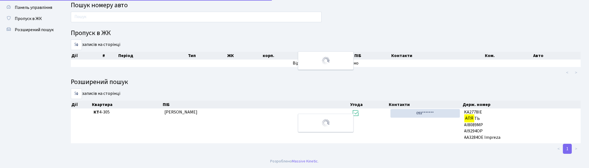
scroll to position [159, 0]
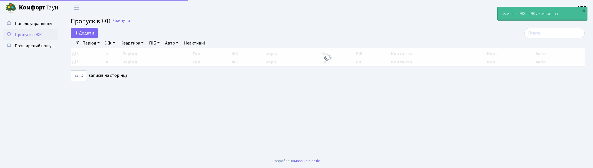
select select "25"
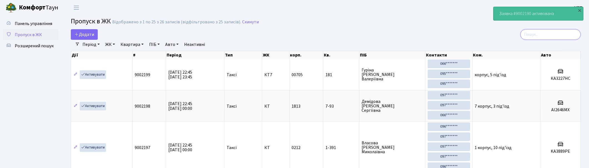
click at [568, 35] on input "search" at bounding box center [550, 34] width 60 height 11
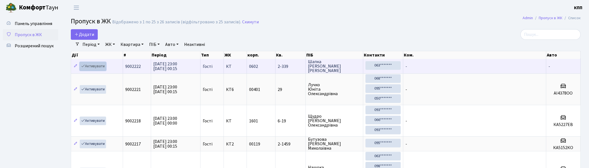
click at [93, 66] on link "Активувати" at bounding box center [93, 66] width 26 height 9
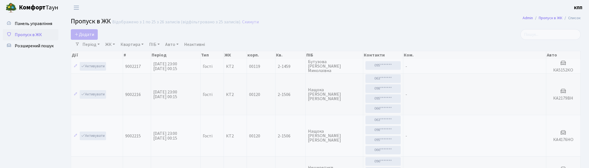
select select "25"
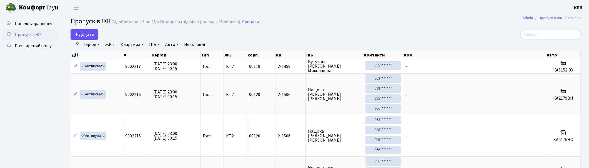
click at [87, 34] on span "Додати" at bounding box center [84, 34] width 20 height 6
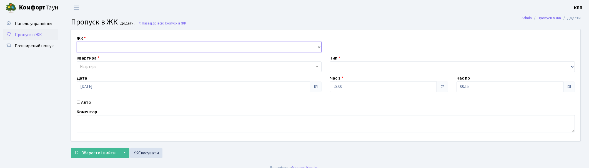
click at [93, 46] on select "- КТ, вул. Регенераторна, 4 КТ2, просп. [STREET_ADDRESS] [STREET_ADDRESS] [PERS…" at bounding box center [199, 47] width 245 height 11
select select "271"
click at [77, 42] on select "- КТ, вул. Регенераторна, 4 КТ2, просп. [STREET_ADDRESS] [STREET_ADDRESS] [PERS…" at bounding box center [199, 47] width 245 height 11
select select
click at [30, 32] on span "Пропуск в ЖК" at bounding box center [28, 35] width 27 height 6
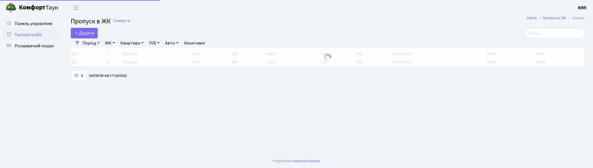
select select "25"
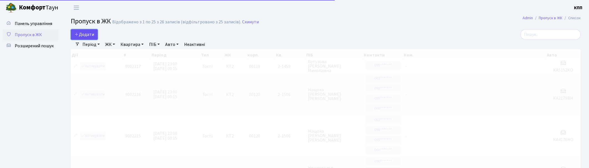
click at [87, 32] on span "Додати" at bounding box center [84, 34] width 20 height 6
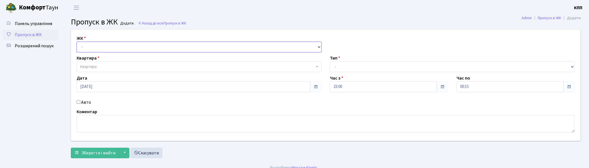
click at [113, 46] on select "- КТ, вул. Регенераторна, 4 КТ2, просп. [STREET_ADDRESS] [STREET_ADDRESS] [PERS…" at bounding box center [199, 47] width 245 height 11
select select "271"
click at [77, 42] on select "- КТ, вул. Регенераторна, 4 КТ2, просп. [STREET_ADDRESS] [STREET_ADDRESS] [PERS…" at bounding box center [199, 47] width 245 height 11
select select
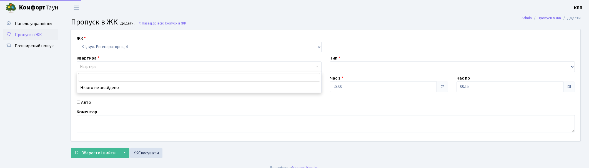
click at [115, 62] on span "Квартира" at bounding box center [199, 66] width 245 height 11
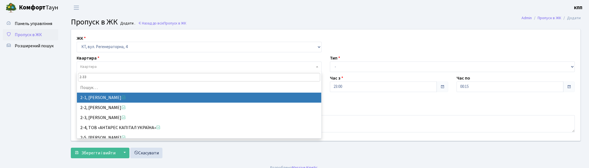
type input "2-339"
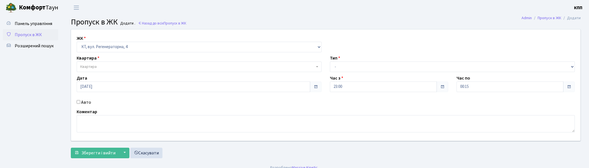
click at [29, 33] on span "Пропуск в ЖК" at bounding box center [28, 35] width 27 height 6
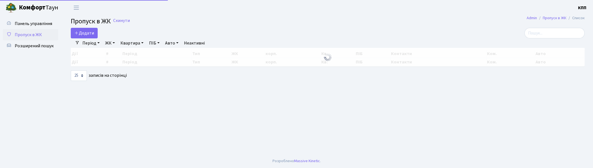
select select "25"
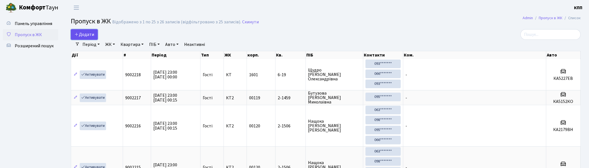
click at [86, 34] on span "Додати" at bounding box center [84, 34] width 20 height 6
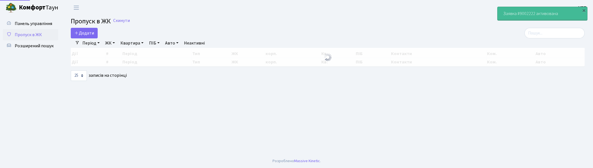
select select "25"
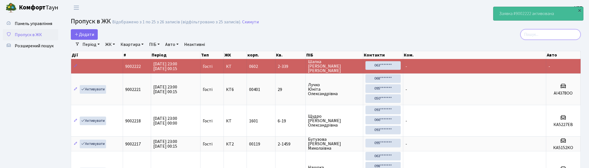
click at [560, 34] on input "search" at bounding box center [550, 34] width 60 height 11
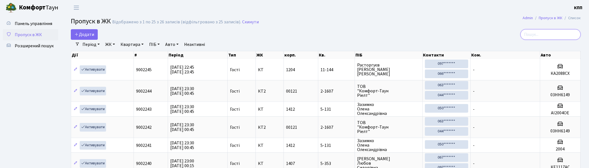
click at [557, 32] on input "search" at bounding box center [550, 34] width 60 height 11
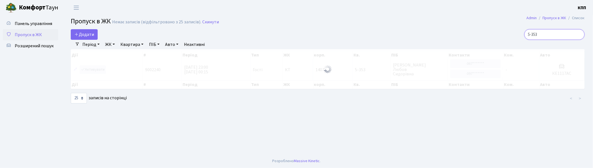
type input "5-353"
click at [92, 70] on div at bounding box center [328, 69] width 514 height 40
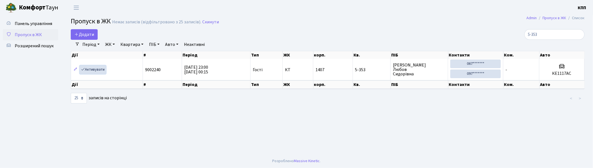
click at [97, 70] on link "Активувати" at bounding box center [93, 69] width 26 height 9
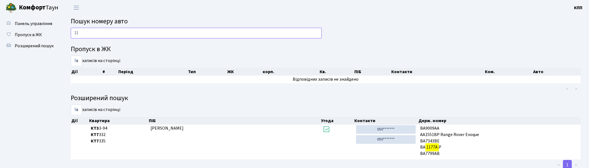
type input "1"
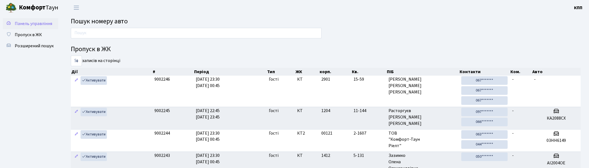
click at [36, 23] on span "Панель управління" at bounding box center [33, 24] width 37 height 6
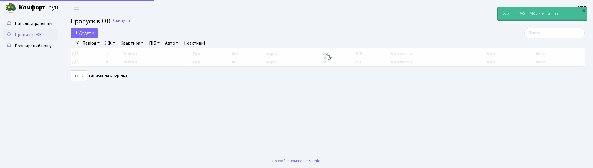
select select "25"
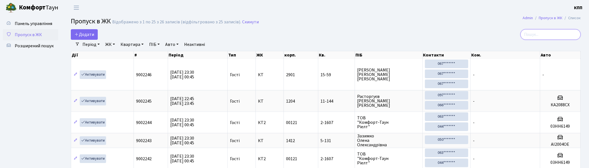
click at [541, 35] on input "search" at bounding box center [550, 34] width 60 height 11
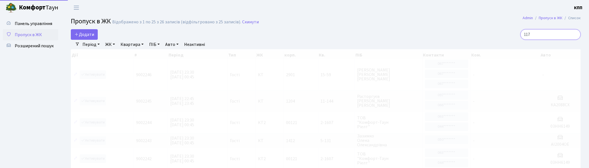
type input "1177"
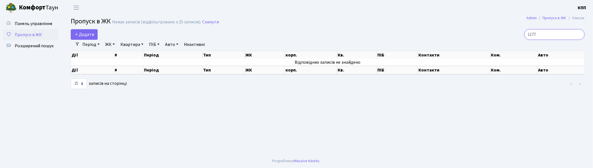
click at [580, 34] on input "1177" at bounding box center [555, 34] width 60 height 11
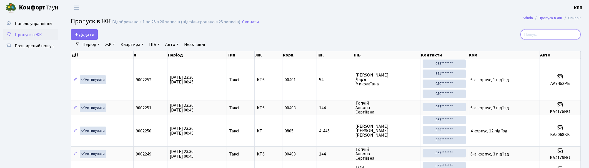
click at [546, 32] on input "search" at bounding box center [550, 34] width 60 height 11
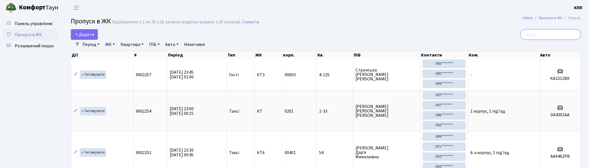
click at [550, 34] on input "search" at bounding box center [550, 34] width 60 height 11
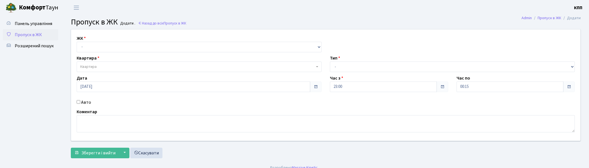
click at [79, 102] on input "Авто" at bounding box center [79, 102] width 4 height 4
checkbox input "true"
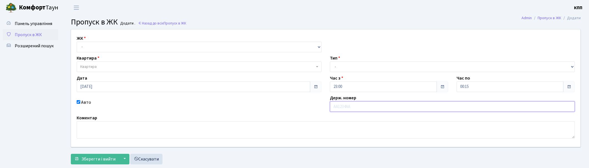
type input "Д"
type input "DA4301AA"
click at [92, 45] on select "- КТ, вул. Регенераторна, 4 КТ2, просп. [STREET_ADDRESS] [STREET_ADDRESS] [PERS…" at bounding box center [199, 47] width 245 height 11
select select "271"
click at [77, 42] on select "- КТ, вул. Регенераторна, 4 КТ2, просп. [STREET_ADDRESS] [STREET_ADDRESS] [PERS…" at bounding box center [199, 47] width 245 height 11
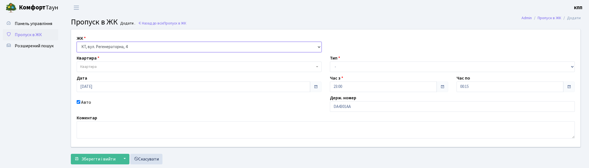
select select
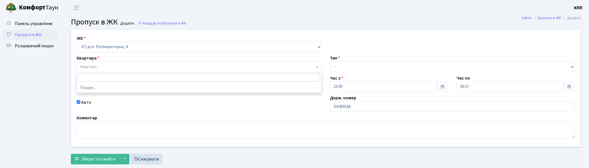
click at [100, 65] on span "Квартира" at bounding box center [197, 67] width 234 height 6
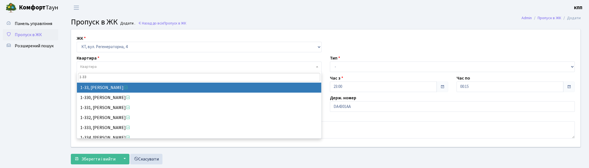
type input "1-33"
select select "33"
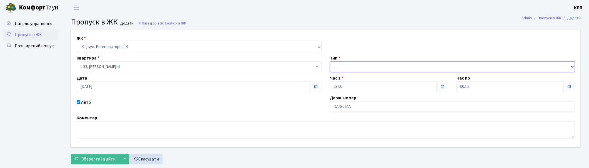
click at [350, 67] on select "- Доставка Таксі Гості Сервіс" at bounding box center [452, 66] width 245 height 11
select select "2"
click at [330, 61] on select "- Доставка Таксі Гості Сервіс" at bounding box center [452, 66] width 245 height 11
click at [94, 156] on span "Зберегти і вийти" at bounding box center [98, 159] width 34 height 6
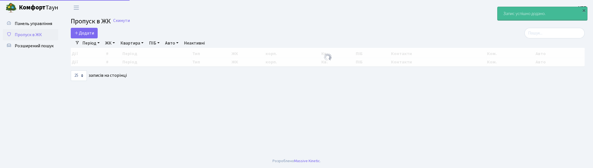
select select "25"
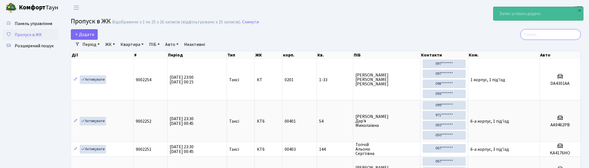
click at [543, 36] on input "search" at bounding box center [550, 34] width 60 height 11
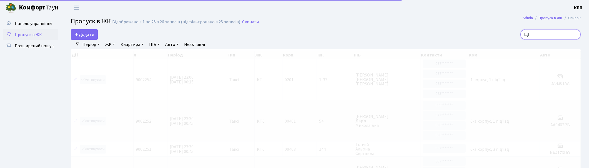
type input "Щ"
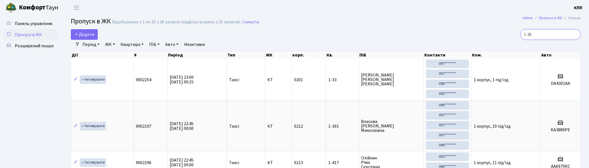
type input "1-260"
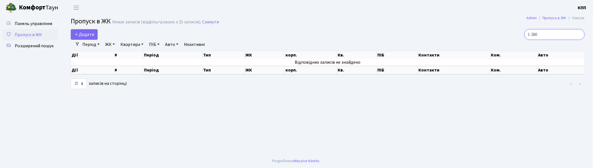
click at [580, 33] on input "1-260" at bounding box center [555, 34] width 60 height 11
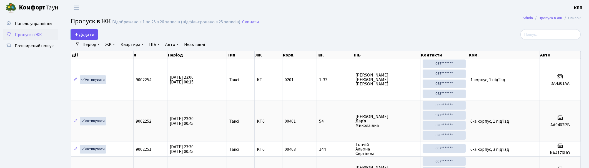
click at [89, 35] on span "Додати" at bounding box center [84, 34] width 20 height 6
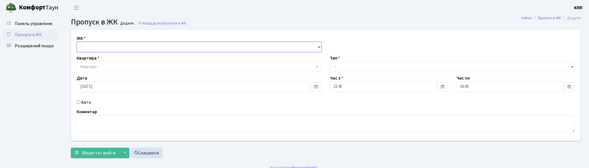
click at [91, 46] on select "- КТ, вул. Регенераторна, 4 КТ2, просп. Соборності, 17 КТ3, вул. Березнева, 16 …" at bounding box center [199, 47] width 245 height 11
select select "271"
click at [77, 42] on select "- КТ, вул. Регенераторна, 4 КТ2, просп. Соборності, 17 КТ3, вул. Березнева, 16 …" at bounding box center [199, 47] width 245 height 11
select select
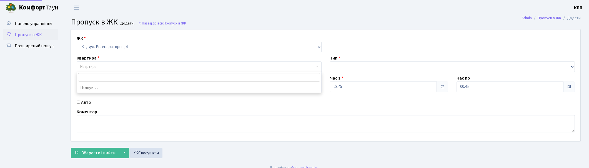
click at [102, 64] on span "Квартира" at bounding box center [197, 67] width 234 height 6
type input "1-260"
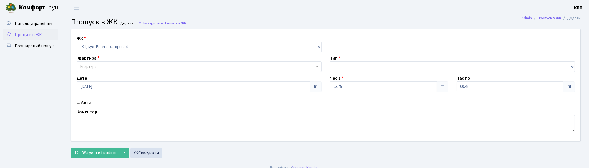
click at [37, 35] on span "Пропуск в ЖК" at bounding box center [28, 35] width 27 height 6
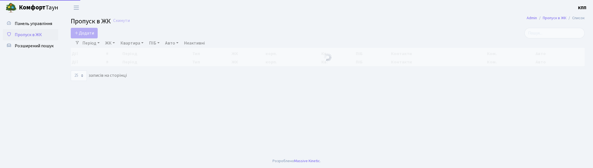
select select "25"
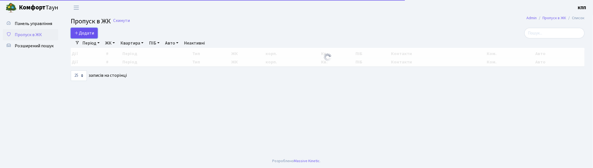
click at [82, 34] on span "Додати" at bounding box center [84, 33] width 20 height 6
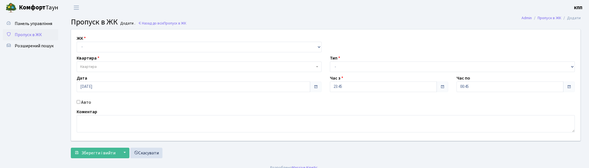
click at [28, 34] on span "Пропуск в ЖК" at bounding box center [28, 35] width 27 height 6
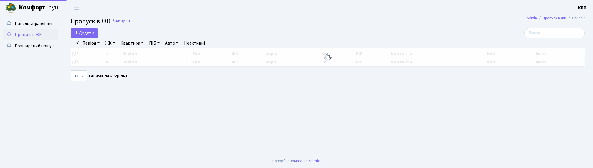
select select "25"
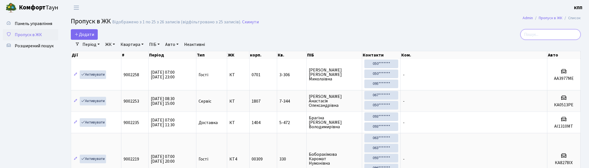
click at [560, 30] on input "search" at bounding box center [550, 34] width 60 height 11
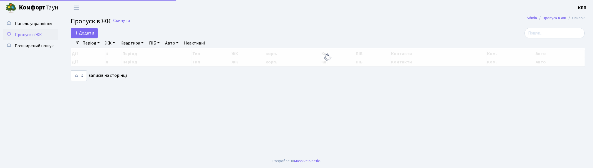
select select "25"
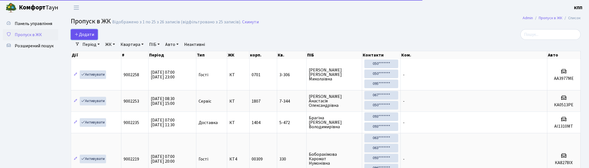
click at [87, 33] on span "Додати" at bounding box center [84, 34] width 20 height 6
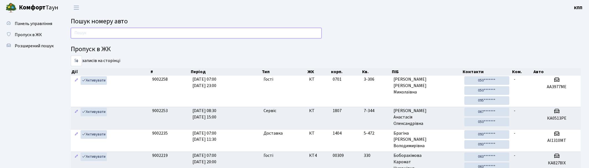
click at [108, 36] on input "text" at bounding box center [196, 33] width 251 height 11
